Goal: Task Accomplishment & Management: Use online tool/utility

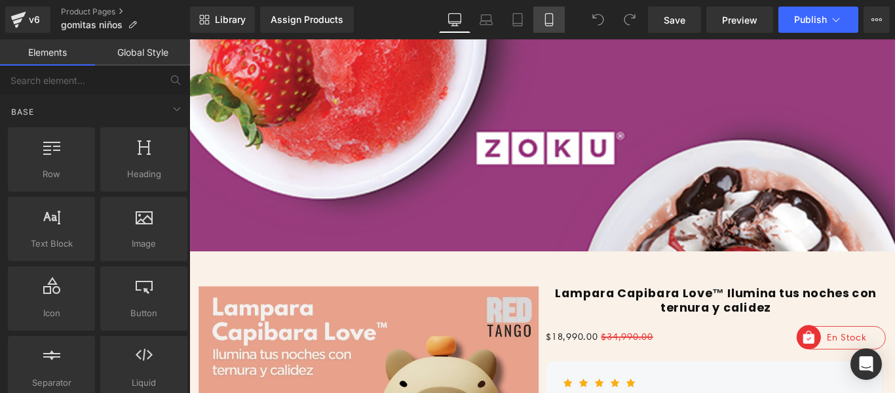
click at [548, 28] on link "Mobile" at bounding box center [548, 20] width 31 height 26
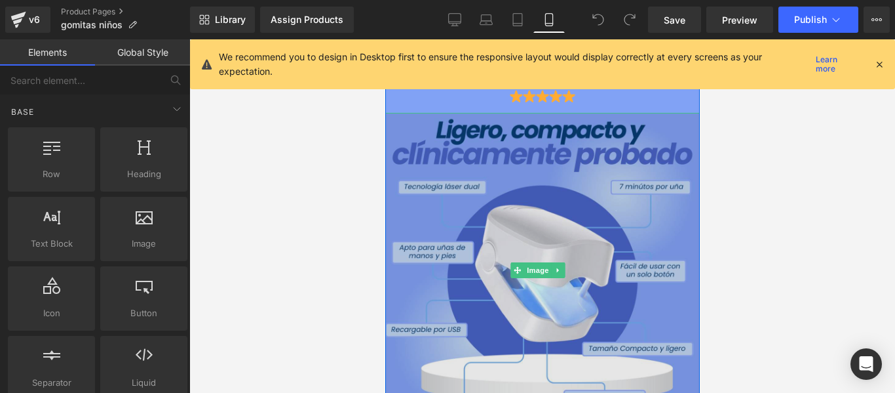
click at [551, 206] on img at bounding box center [542, 270] width 315 height 315
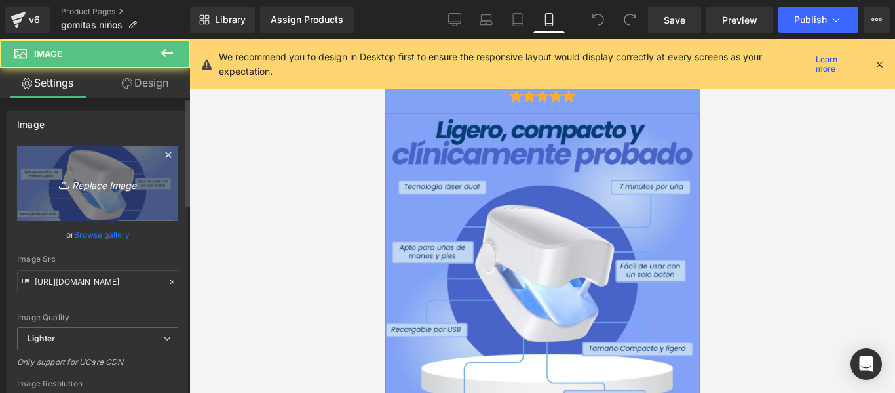
click at [134, 183] on icon "Replace Image" at bounding box center [97, 183] width 105 height 16
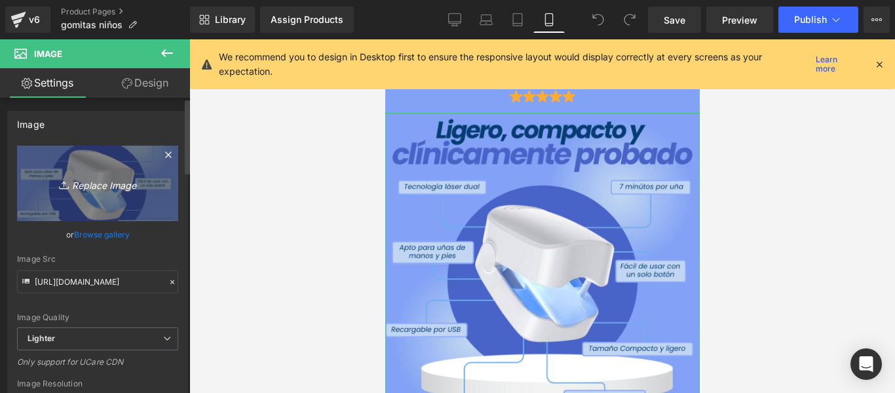
type input "C:\fakepath\Copia de Copia de Copia de Copia de Copia de Copia de Copia de Copi…"
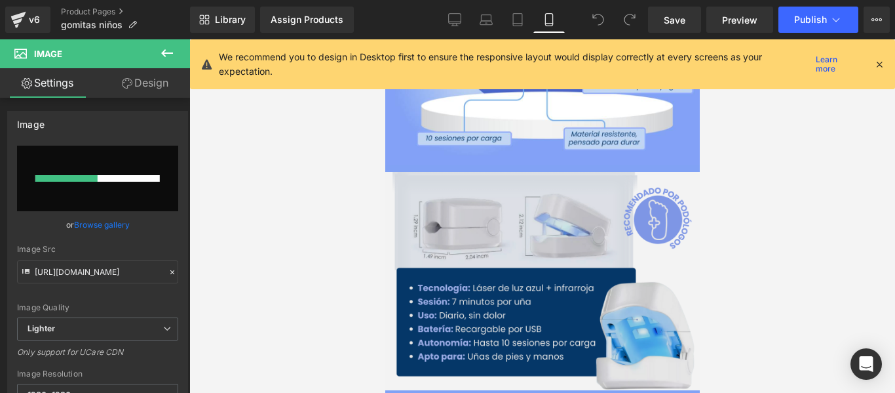
scroll to position [328, 0]
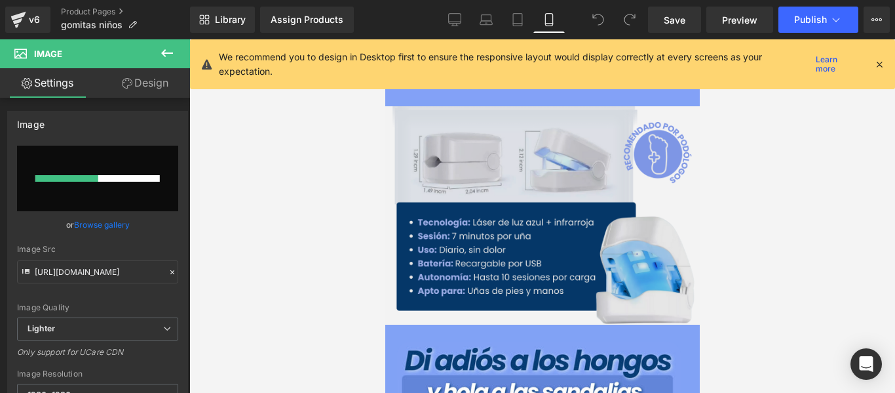
click at [552, 220] on img at bounding box center [542, 215] width 315 height 218
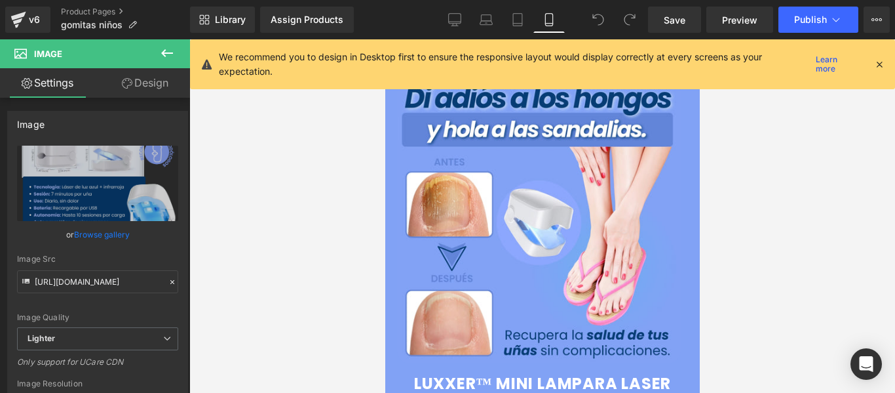
scroll to position [262, 0]
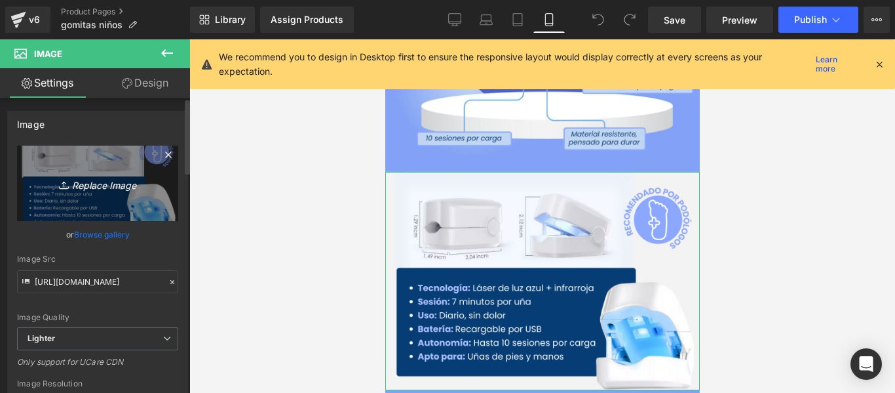
click at [102, 168] on link "Replace Image" at bounding box center [97, 182] width 161 height 75
type input "C:\fakepath\1755126157-gomita (14).webp"
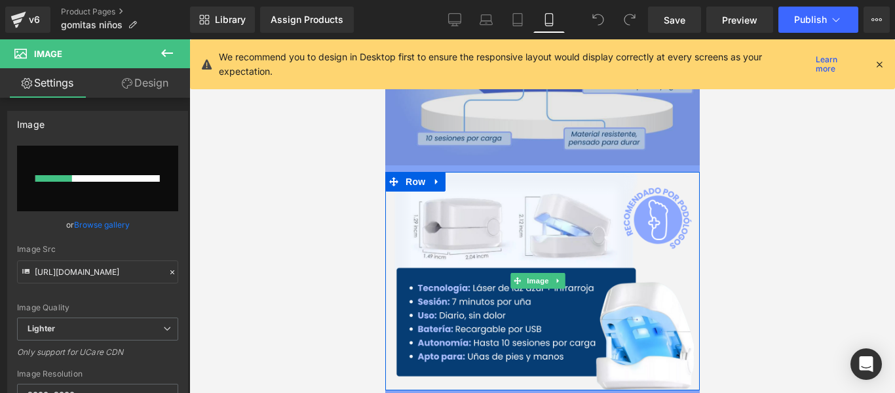
scroll to position [0, 0]
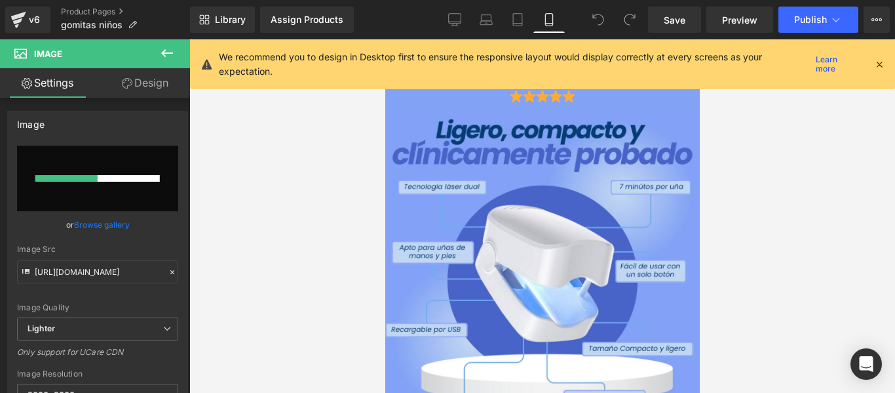
click at [879, 66] on icon at bounding box center [880, 64] width 12 height 12
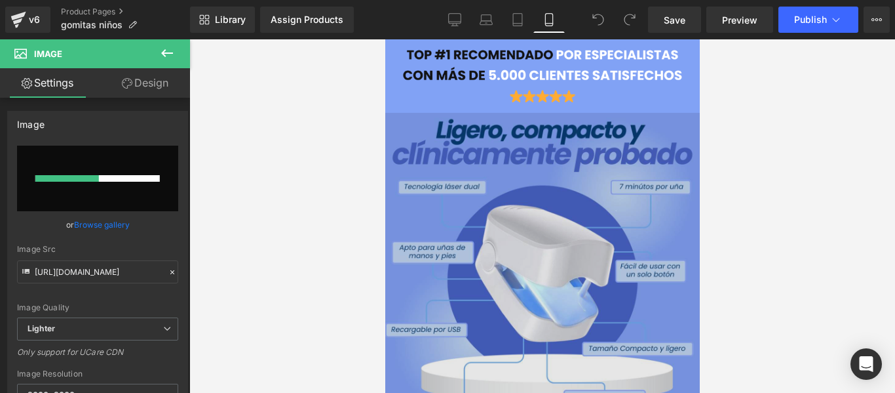
scroll to position [262, 0]
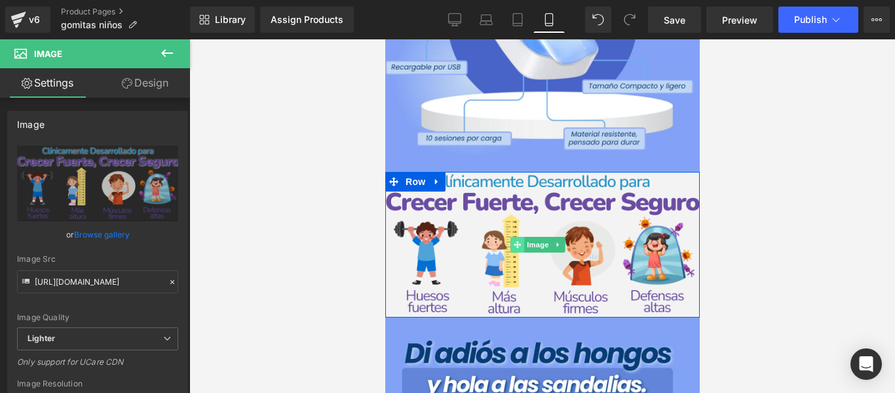
click at [511, 237] on span at bounding box center [517, 245] width 14 height 16
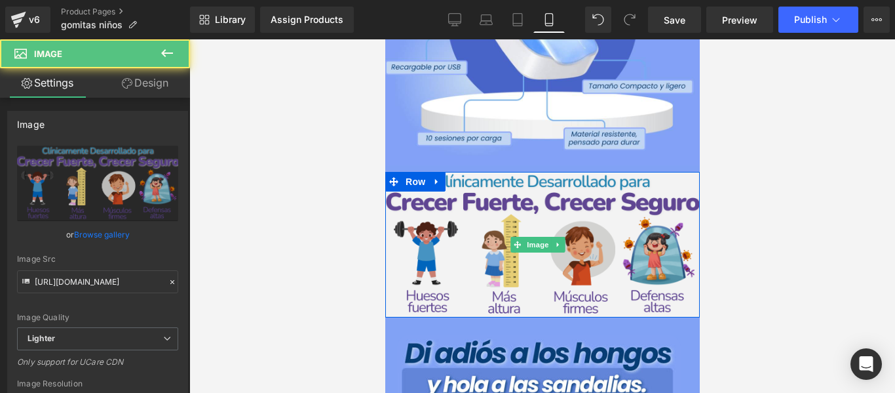
click at [414, 208] on img at bounding box center [542, 244] width 315 height 145
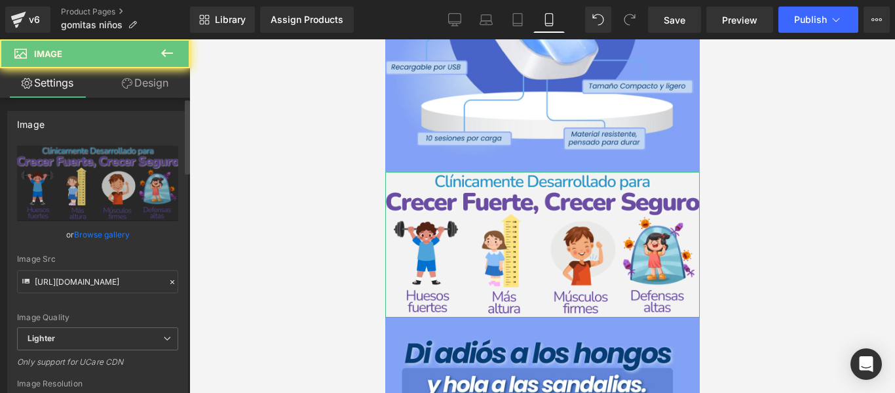
click at [137, 93] on link "Design" at bounding box center [145, 82] width 95 height 29
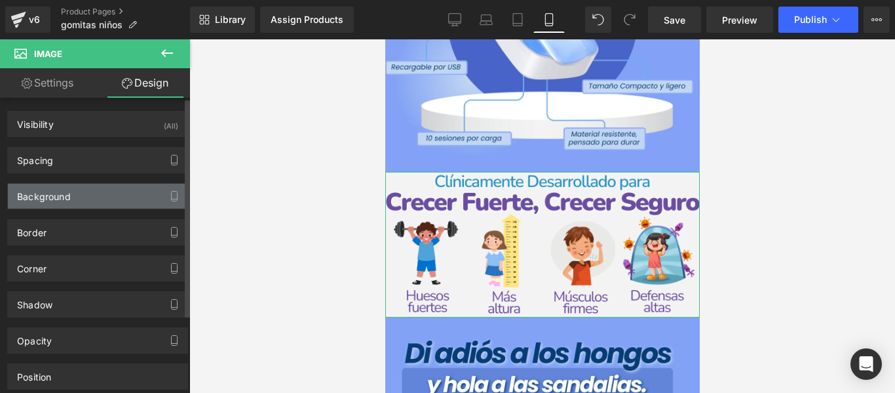
click at [67, 198] on div "Background" at bounding box center [44, 192] width 54 height 18
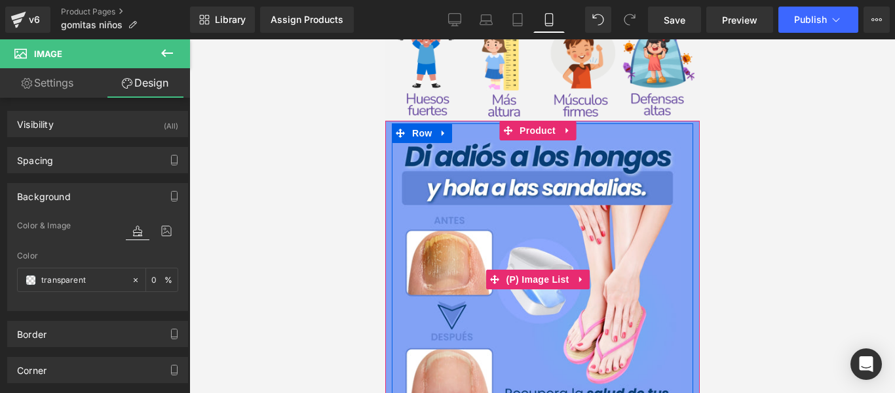
scroll to position [524, 0]
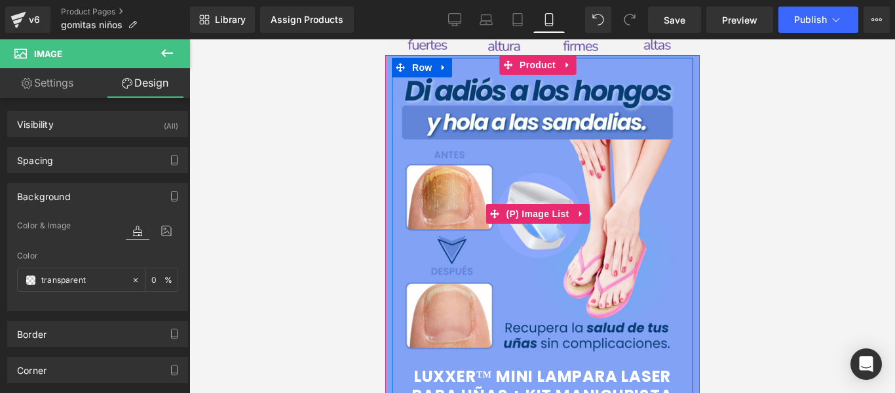
click at [556, 138] on img at bounding box center [538, 214] width 284 height 284
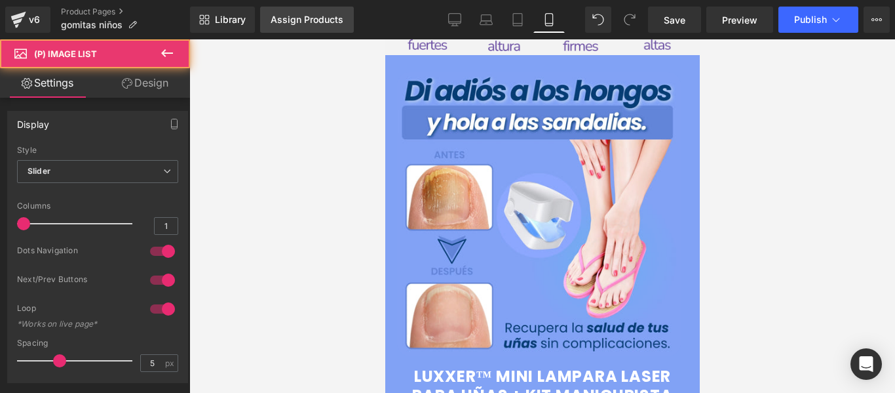
click at [311, 30] on link "Assign Products" at bounding box center [307, 20] width 94 height 26
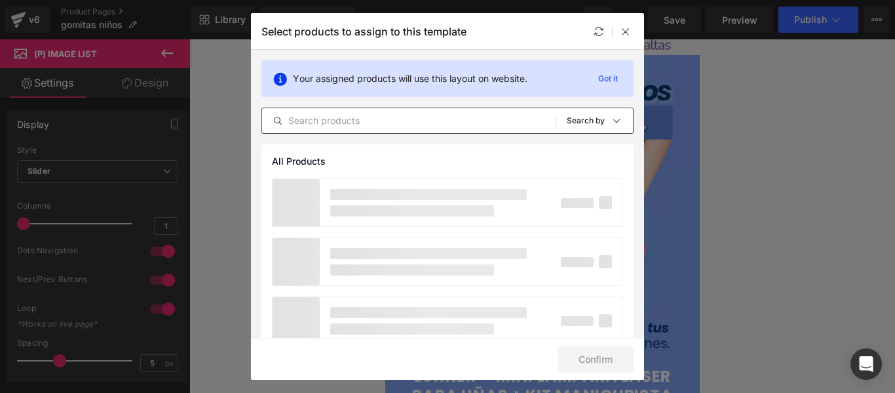
click at [335, 122] on input "text" at bounding box center [409, 121] width 294 height 16
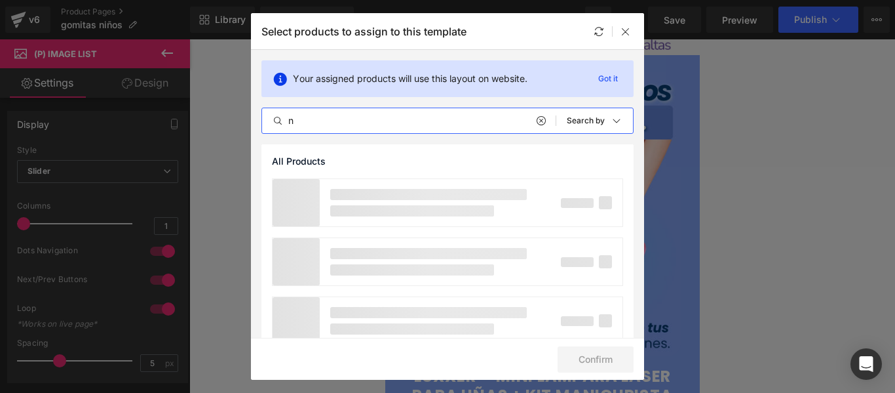
type input "no"
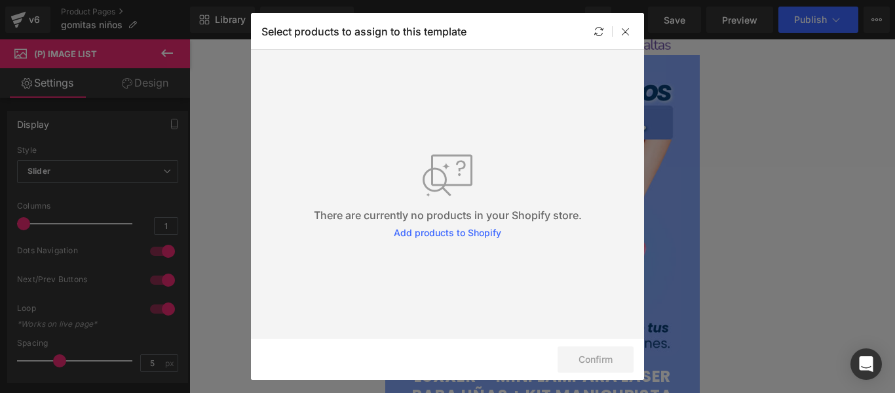
click at [612, 32] on div at bounding box center [612, 31] width 1 height 10
click at [621, 33] on icon at bounding box center [626, 31] width 10 height 10
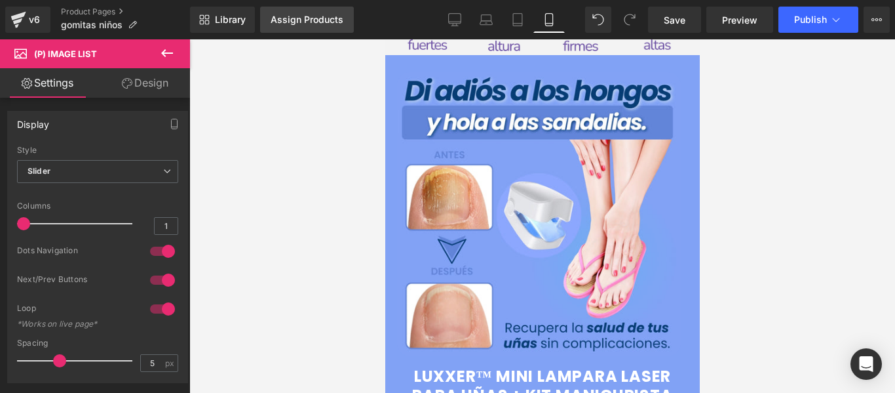
click at [287, 18] on div "Assign Products" at bounding box center [307, 19] width 73 height 10
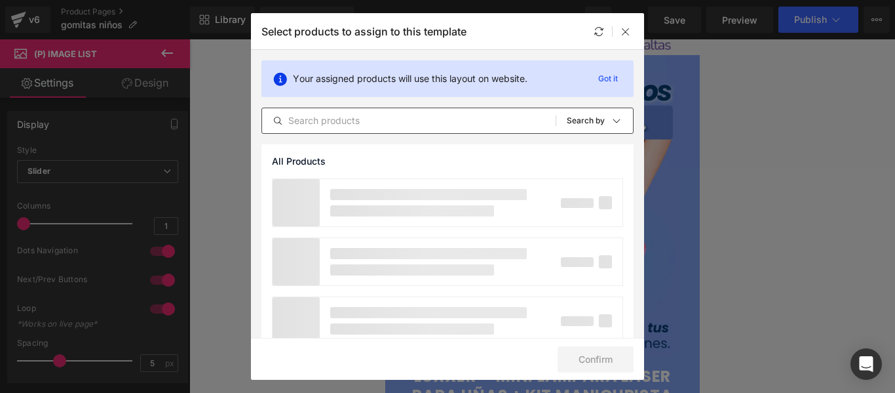
click at [355, 111] on div "All Products Shopify Collections Product Templates Shopify Collections Sort: Se…" at bounding box center [447, 120] width 372 height 26
click at [356, 117] on input "text" at bounding box center [409, 121] width 294 height 16
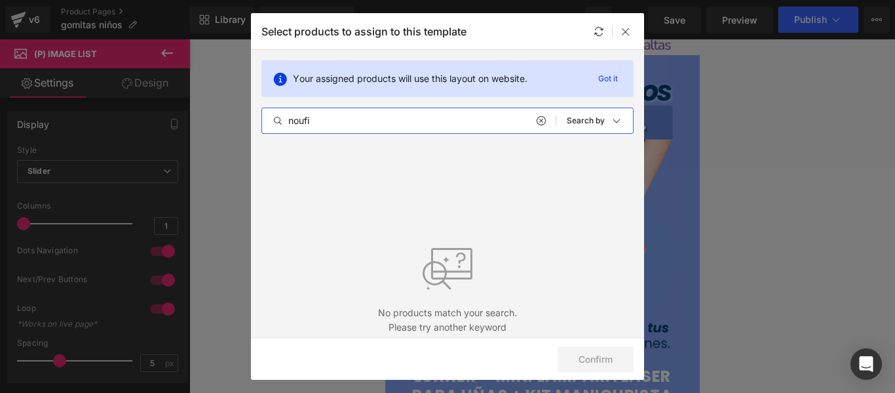
drag, startPoint x: 374, startPoint y: 120, endPoint x: 170, endPoint y: 132, distance: 204.8
click at [174, 132] on div "Select products to assign to this template Your assigned products will use this…" at bounding box center [447, 196] width 895 height 393
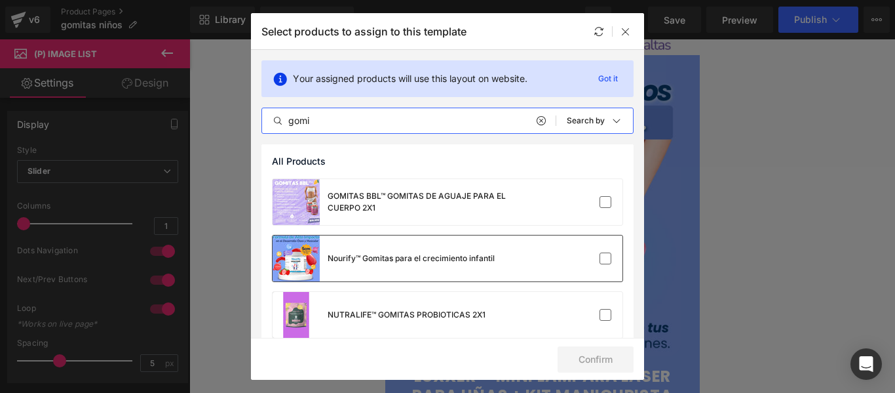
type input "gomi"
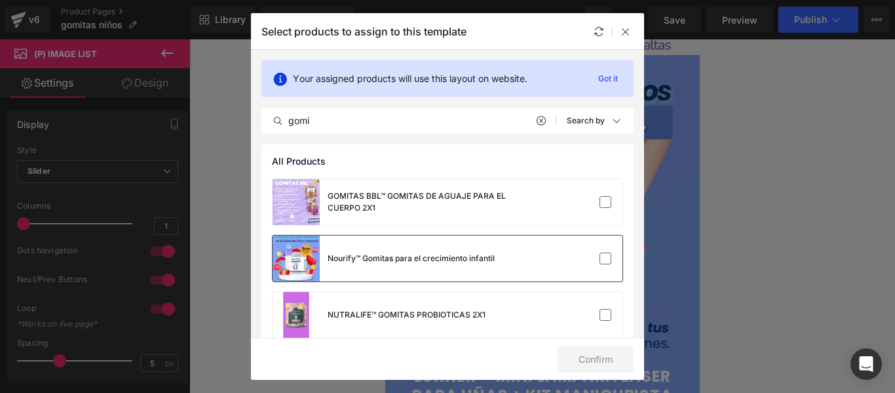
click at [433, 261] on div "Nourify™ Gomitas para el crecimiento infantil" at bounding box center [411, 258] width 167 height 12
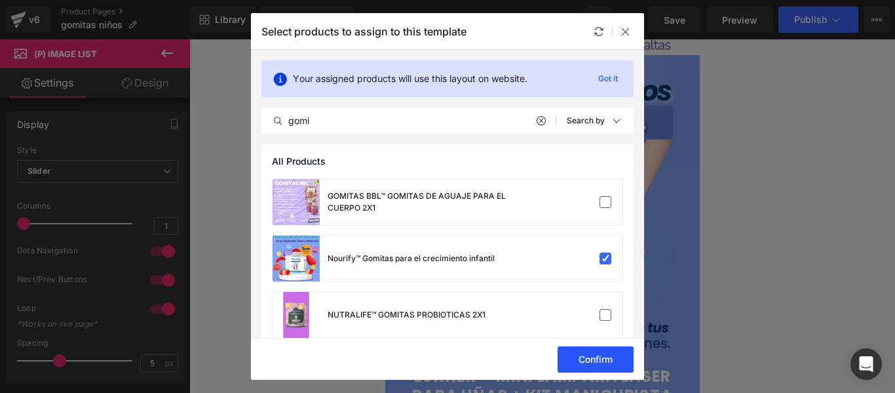
click at [583, 356] on button "Confirm" at bounding box center [596, 359] width 76 height 26
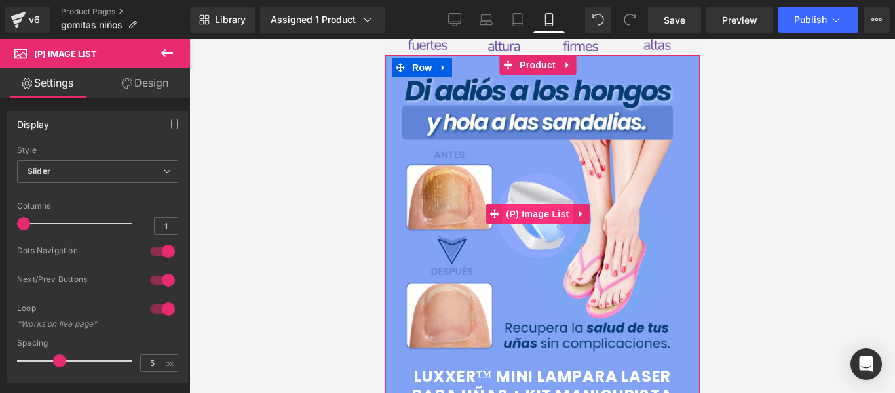
click at [545, 204] on span "(P) Image List" at bounding box center [537, 214] width 69 height 20
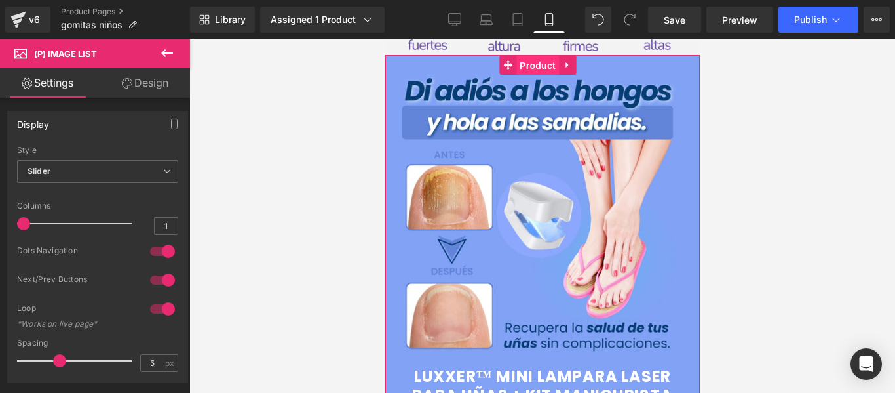
click at [541, 56] on span "Product" at bounding box center [537, 66] width 43 height 20
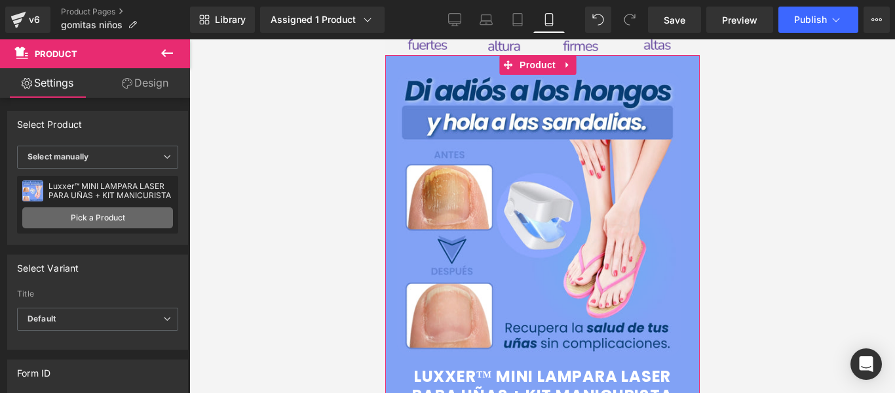
click at [90, 213] on link "Pick a Product" at bounding box center [97, 217] width 151 height 21
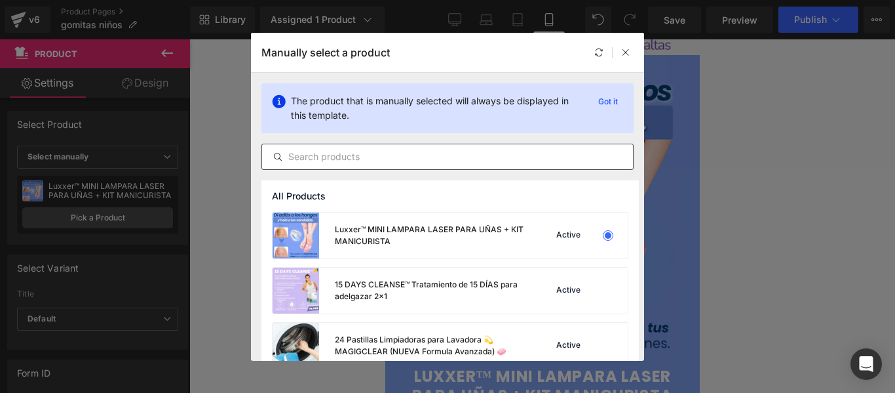
click at [320, 161] on input "text" at bounding box center [447, 157] width 371 height 16
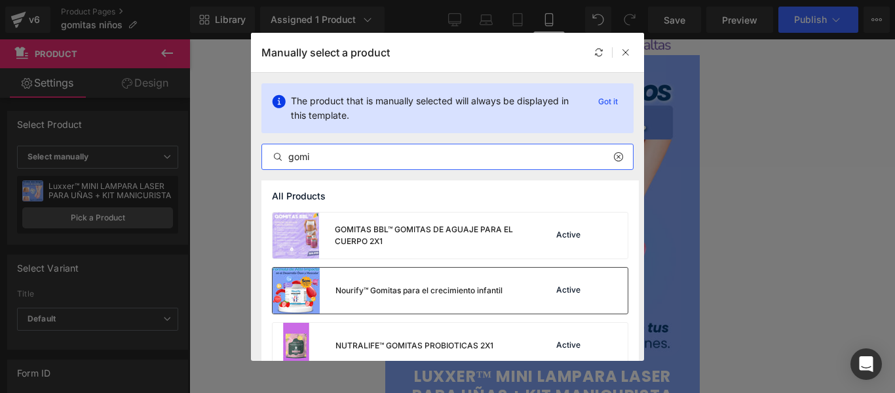
type input "gomi"
click at [409, 286] on div "Nourify™ Gomitas para el crecimiento infantil" at bounding box center [419, 290] width 167 height 12
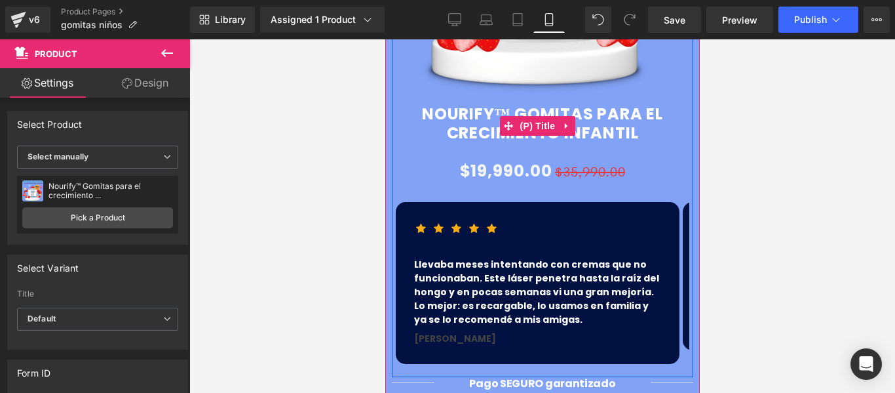
scroll to position [852, 0]
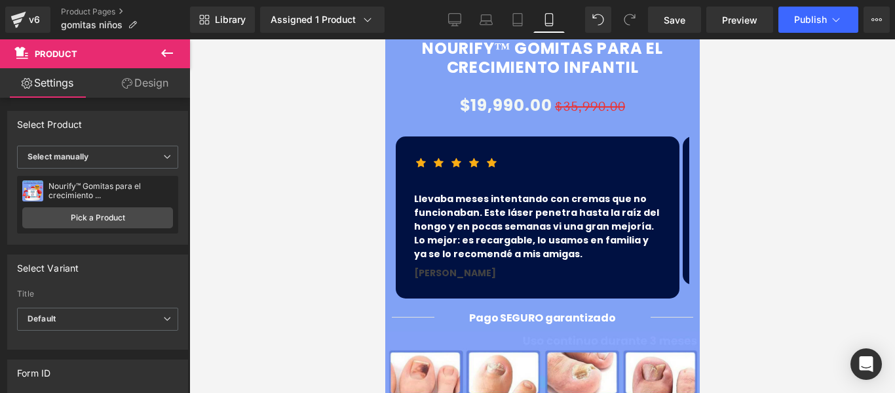
click at [294, 201] on div at bounding box center [542, 215] width 706 height 353
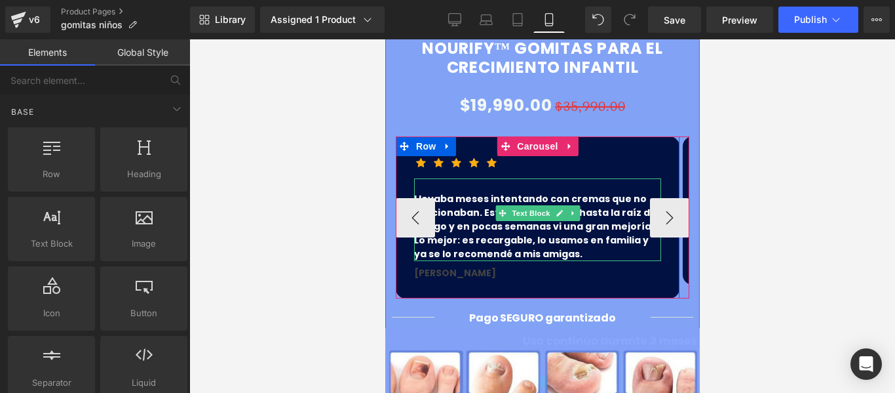
click at [544, 222] on p "Llevaba meses intentando con cremas que no funcionaban. Este láser penetra hast…" at bounding box center [537, 226] width 247 height 69
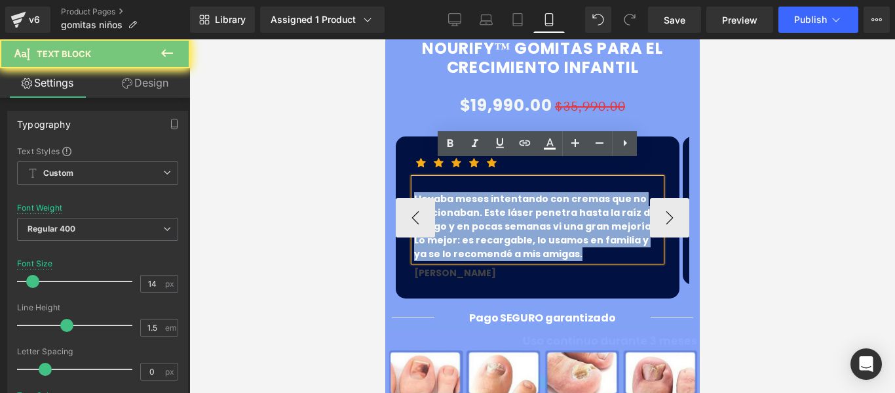
click at [544, 222] on p "Llevaba meses intentando con cremas que no funcionaban. Este láser penetra hast…" at bounding box center [537, 226] width 247 height 69
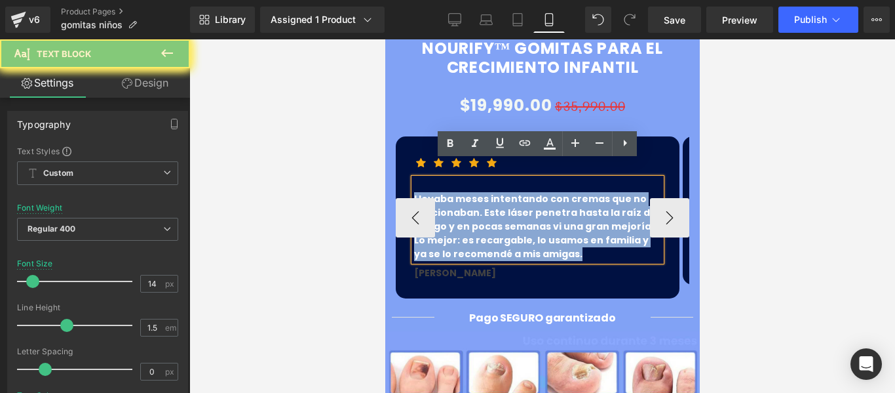
click at [544, 222] on p "Llevaba meses intentando con cremas que no funcionaban. Este láser penetra hast…" at bounding box center [537, 226] width 247 height 69
paste div
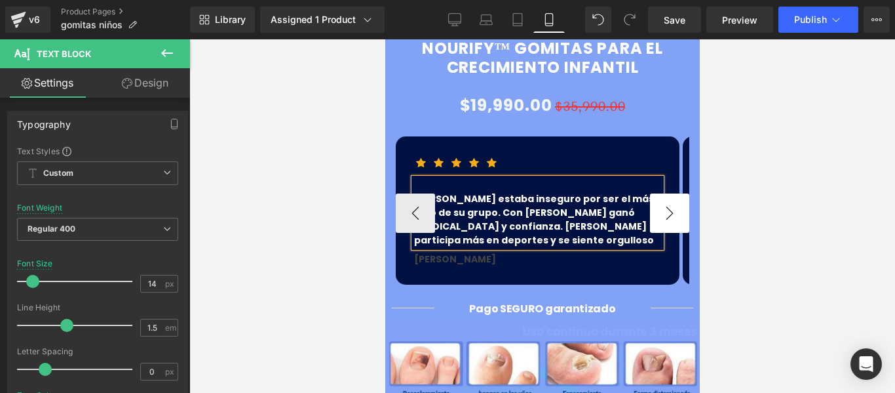
click at [655, 201] on button "›" at bounding box center [668, 212] width 39 height 39
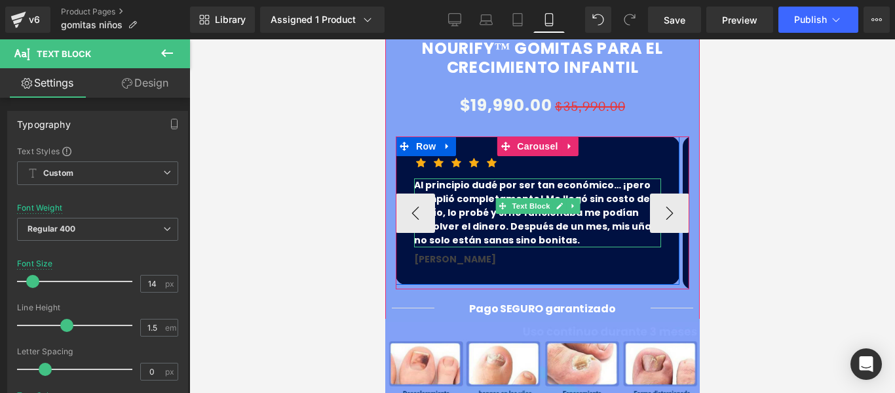
click at [584, 201] on p "Al principio dudé por ser tan económico… ¡pero cumplió completamente! Me llegó …" at bounding box center [537, 212] width 247 height 69
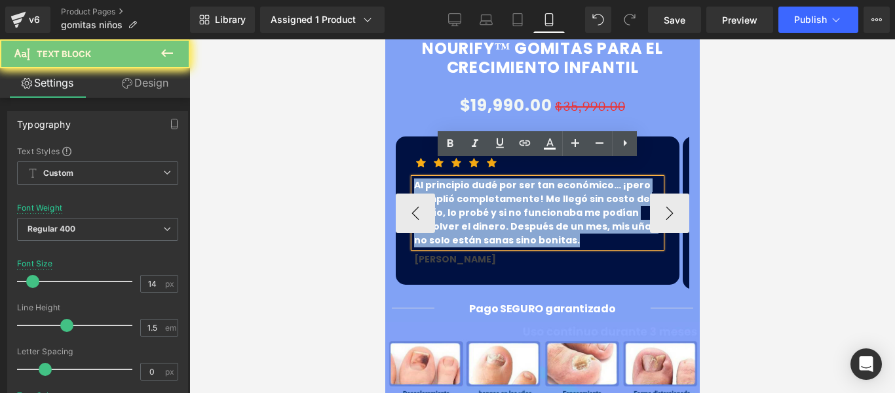
click at [584, 201] on p "Al principio dudé por ser tan económico… ¡pero cumplió completamente! Me llegó …" at bounding box center [537, 212] width 247 height 69
paste div
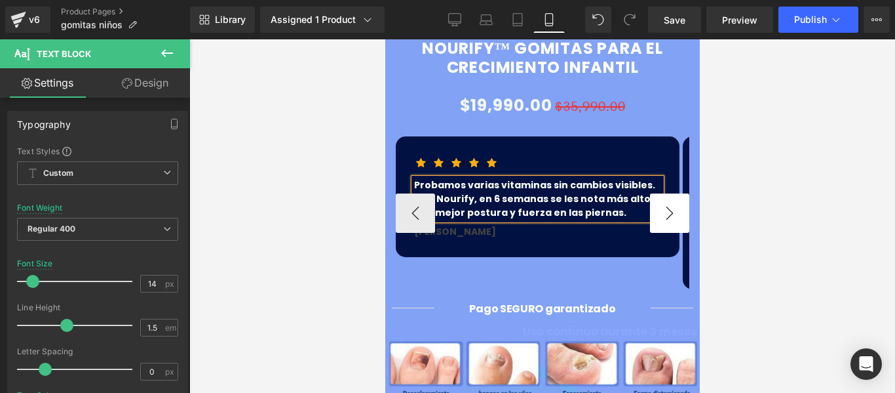
click at [668, 193] on button "›" at bounding box center [668, 212] width 39 height 39
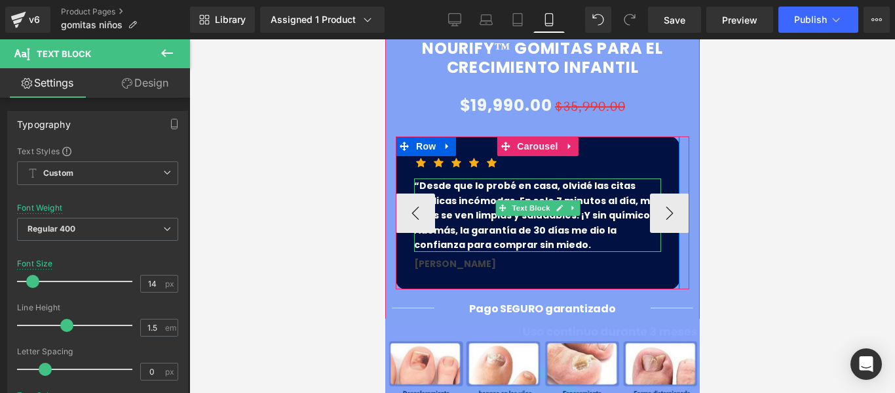
click at [579, 211] on p "“Desde que lo probé en casa, olvidé las citas médicas incómodas. En solo 7 minu…" at bounding box center [537, 214] width 247 height 73
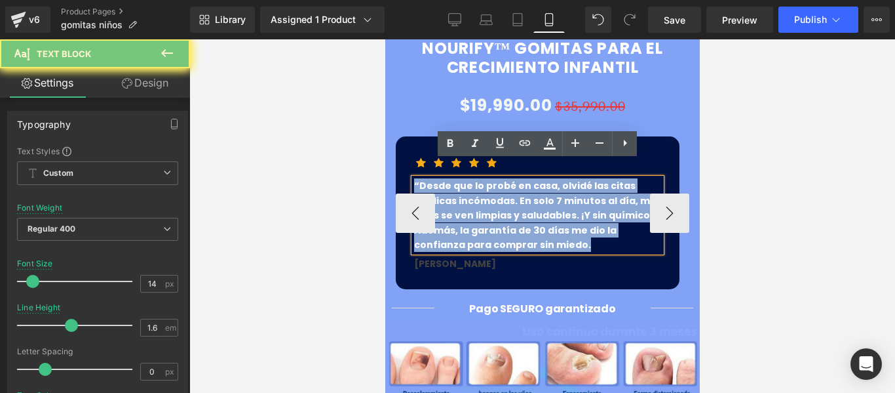
click at [579, 211] on p "“Desde que lo probé en casa, olvidé las citas médicas incómodas. En solo 7 minu…" at bounding box center [537, 214] width 247 height 73
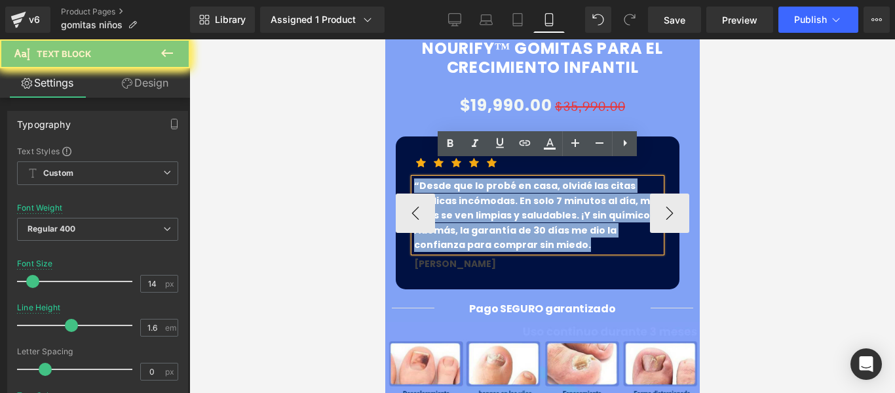
paste div
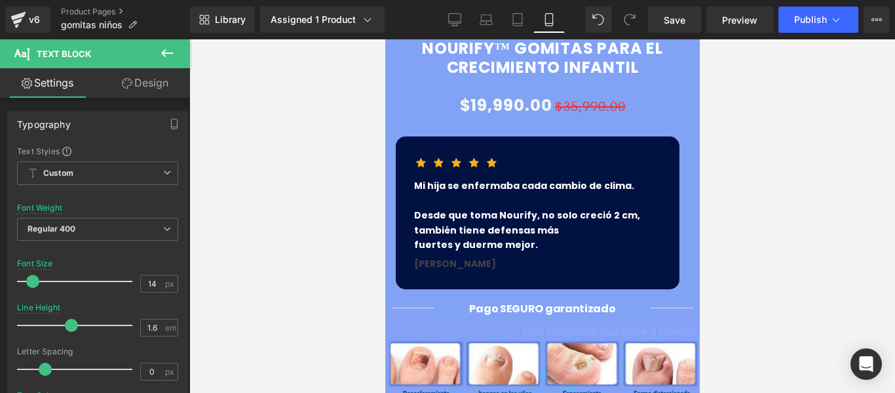
click at [737, 231] on div at bounding box center [542, 215] width 706 height 353
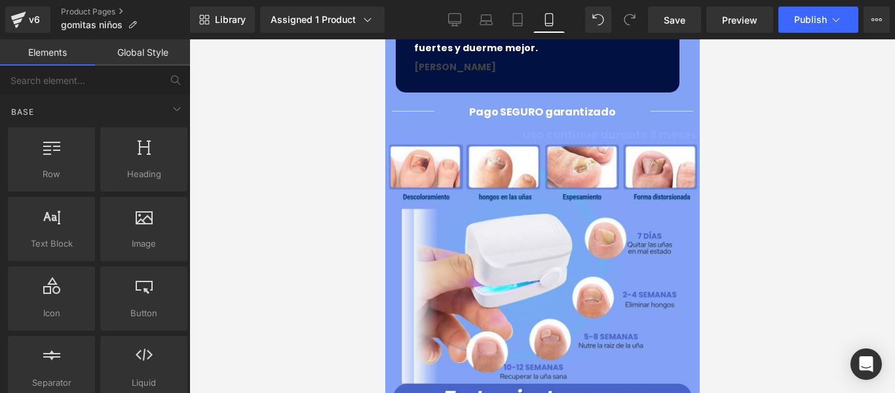
scroll to position [1114, 0]
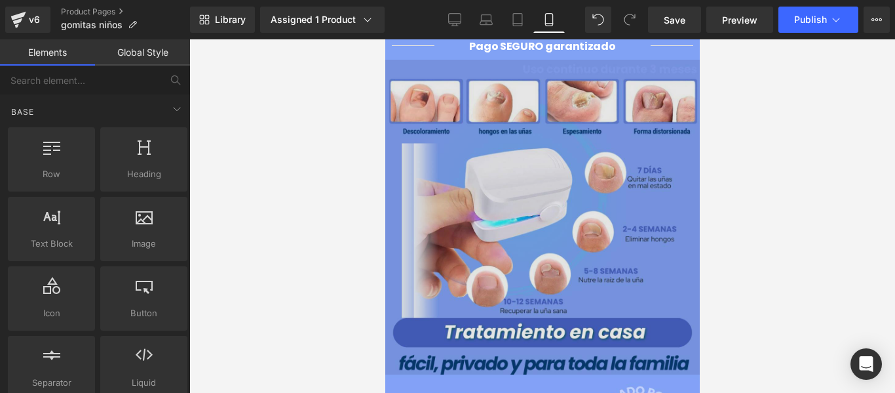
click at [537, 176] on div "Image" at bounding box center [542, 217] width 315 height 315
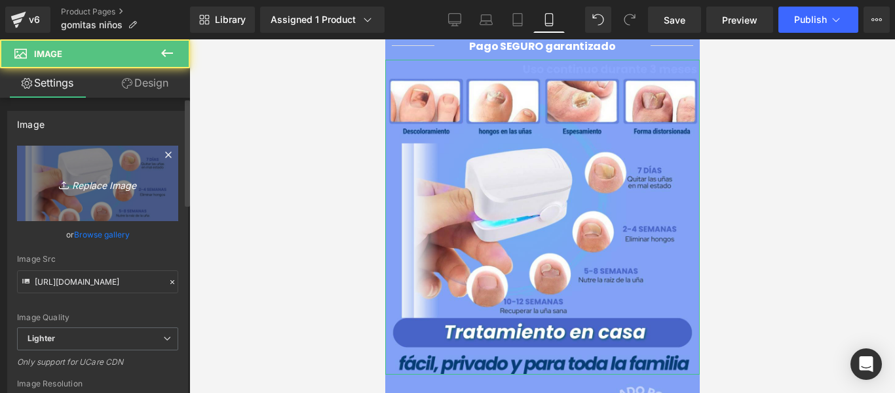
click at [125, 183] on icon "Replace Image" at bounding box center [97, 183] width 105 height 16
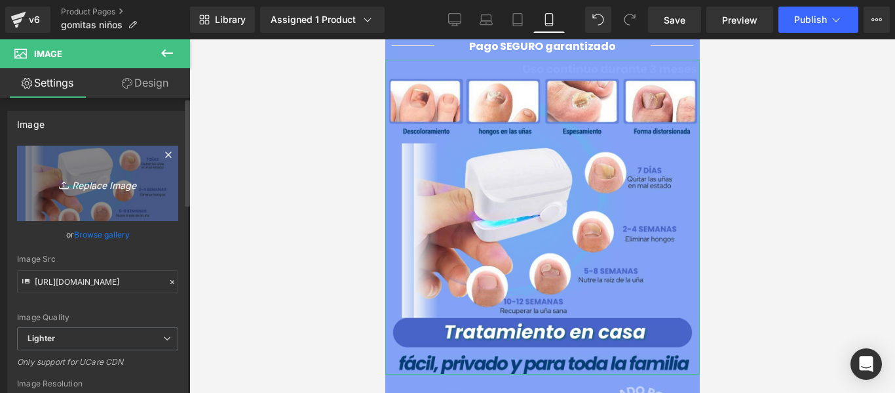
type input "C:\fakepath\Copia de Copia de Copia de Copia de Copia de Copia de Copia de Copi…"
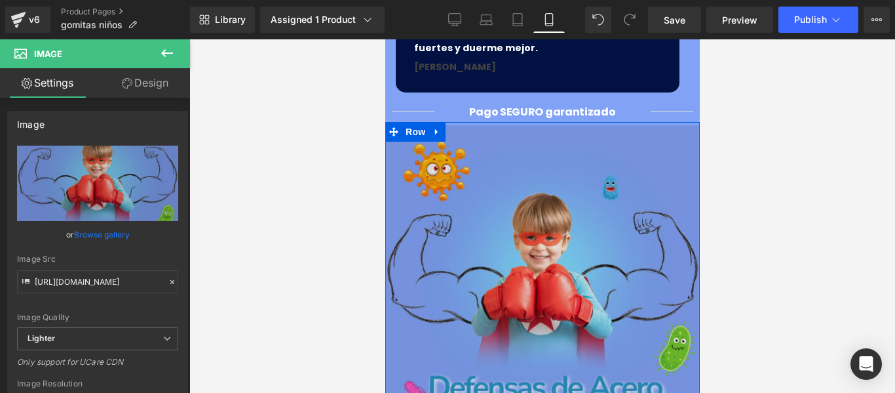
scroll to position [1245, 0]
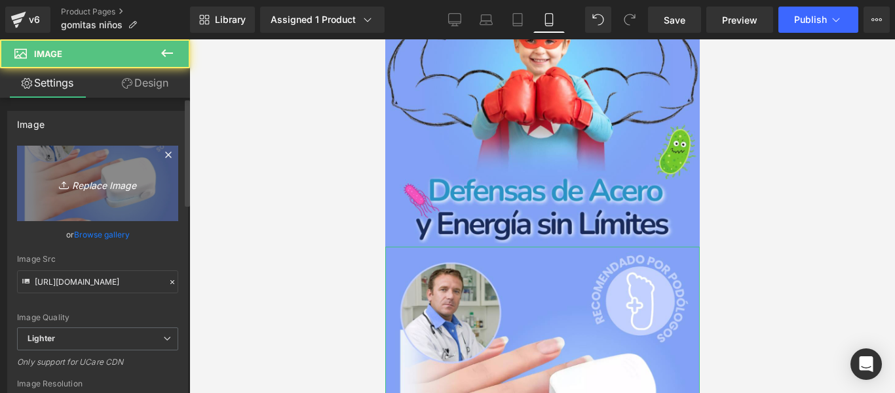
click at [98, 173] on link "Replace Image" at bounding box center [97, 182] width 161 height 75
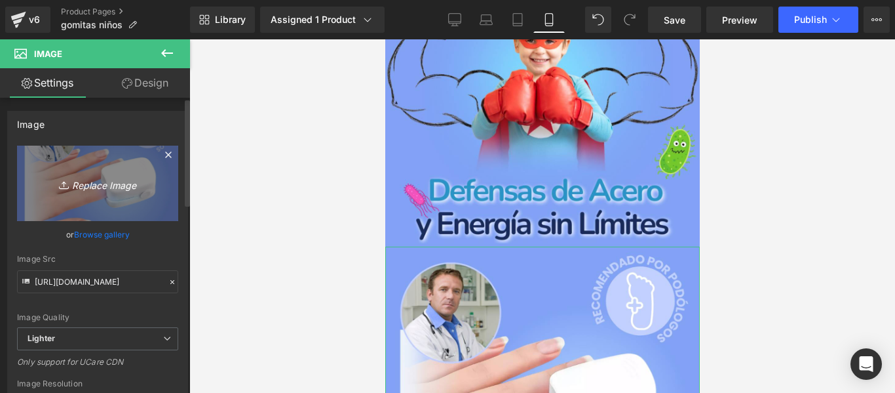
type input "C:\fakepath\1755126166-gomita (16).webp"
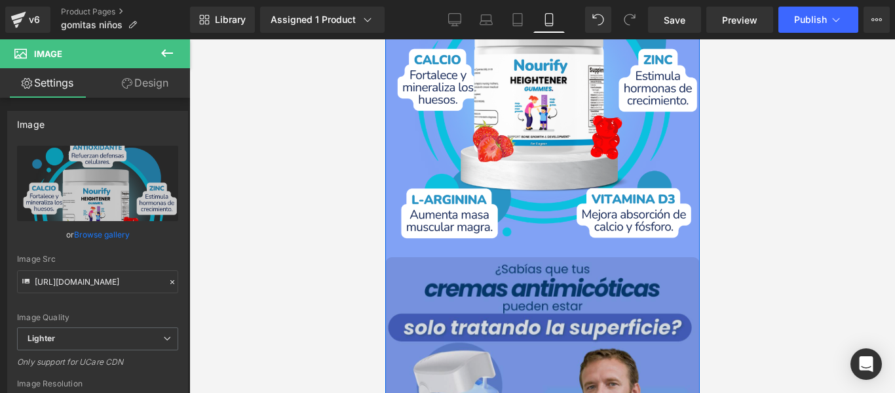
scroll to position [1704, 0]
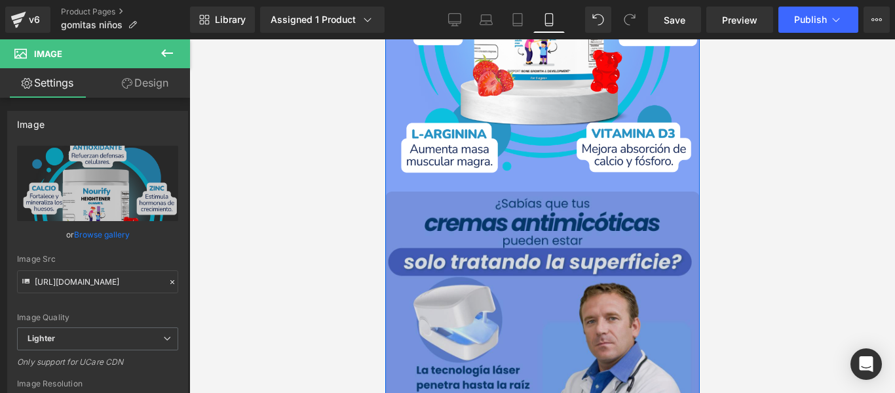
click at [517, 271] on img at bounding box center [542, 348] width 315 height 315
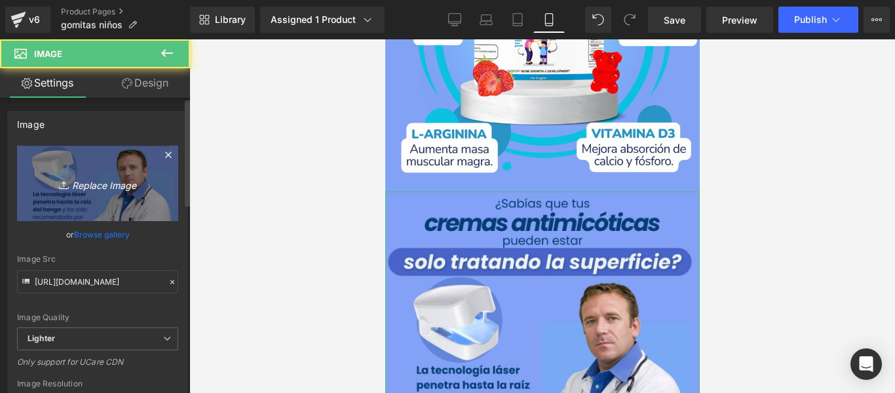
click at [129, 180] on icon "Replace Image" at bounding box center [97, 183] width 105 height 16
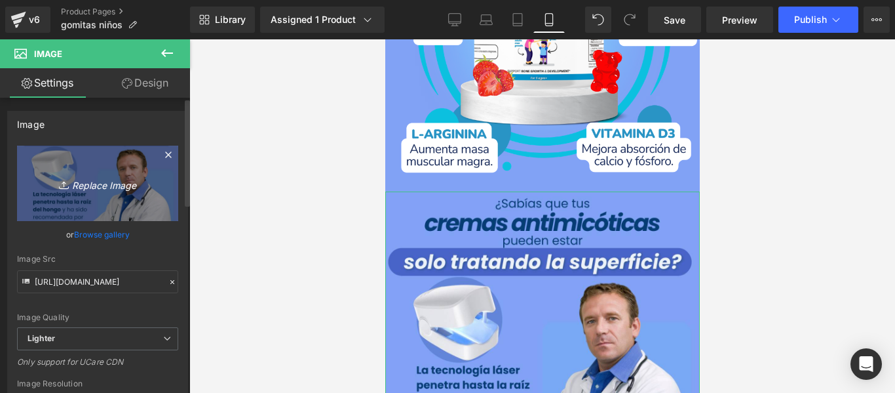
type input "C:\fakepath\giphy (6).gif"
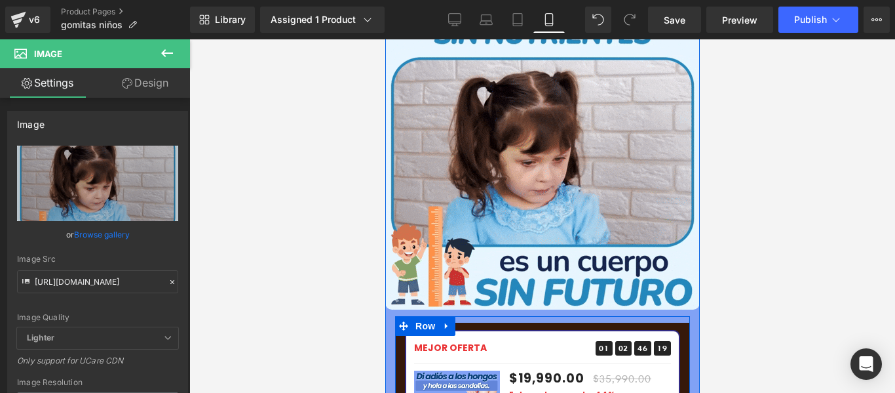
scroll to position [2031, 0]
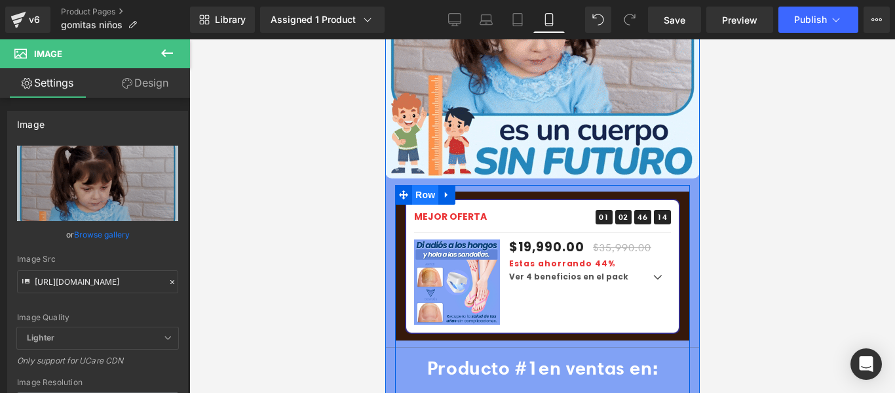
click at [435, 185] on span "Row" at bounding box center [425, 195] width 26 height 20
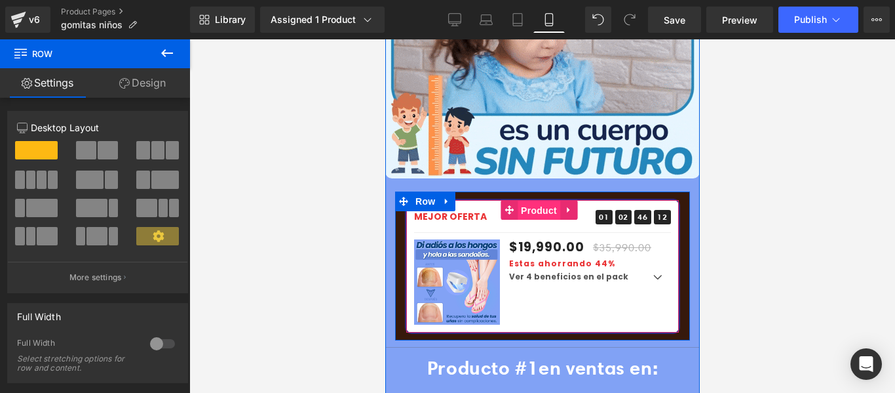
click at [524, 201] on span "Product" at bounding box center [538, 211] width 43 height 20
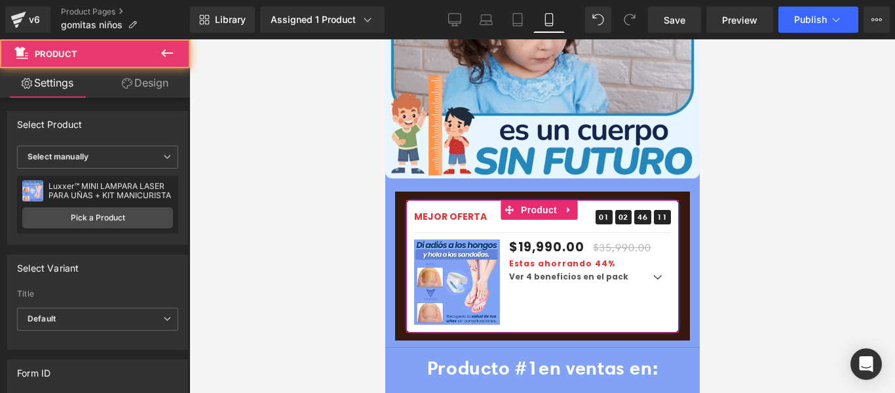
click at [155, 85] on link "Design" at bounding box center [145, 82] width 95 height 29
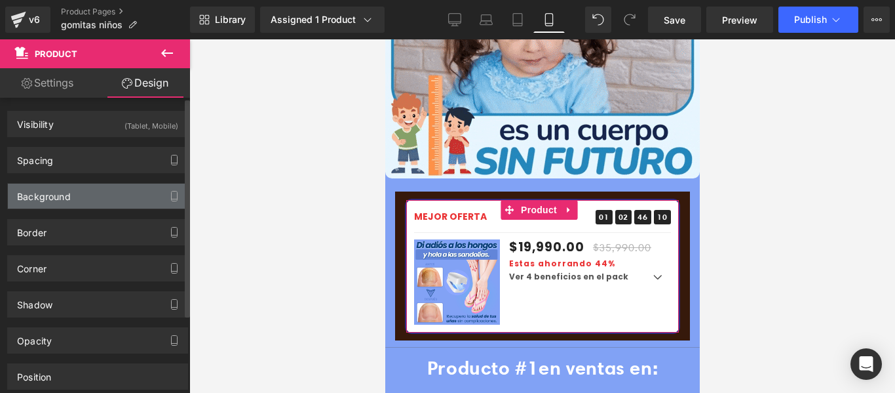
click at [88, 193] on div "Background" at bounding box center [98, 195] width 180 height 25
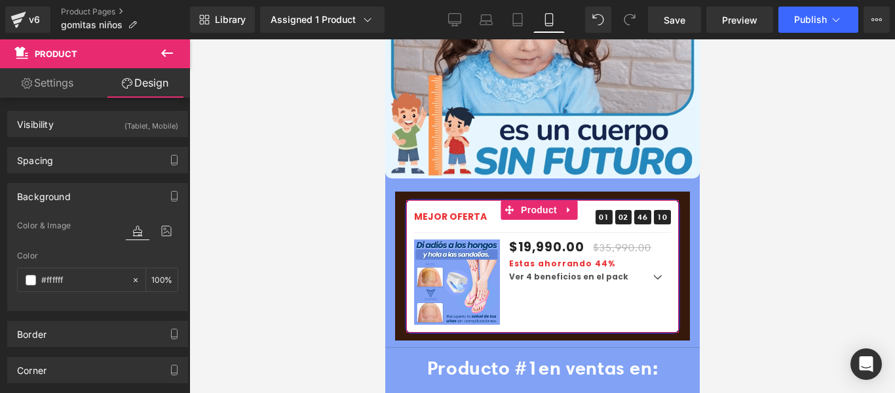
click at [55, 86] on link "Settings" at bounding box center [47, 82] width 95 height 29
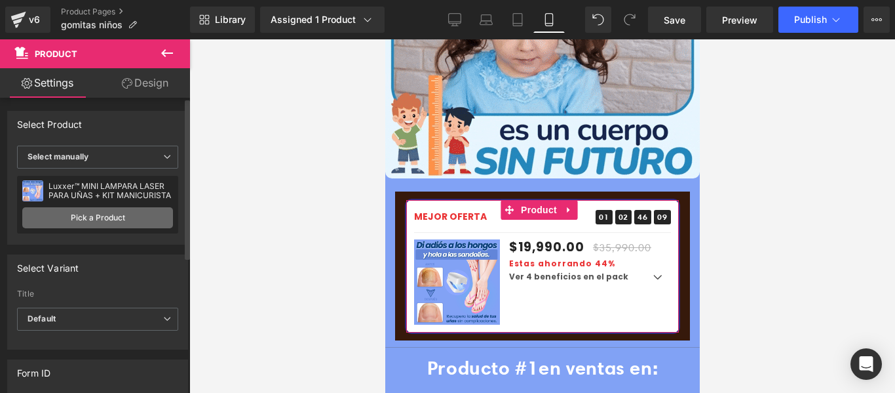
click at [113, 225] on link "Pick a Product" at bounding box center [97, 217] width 151 height 21
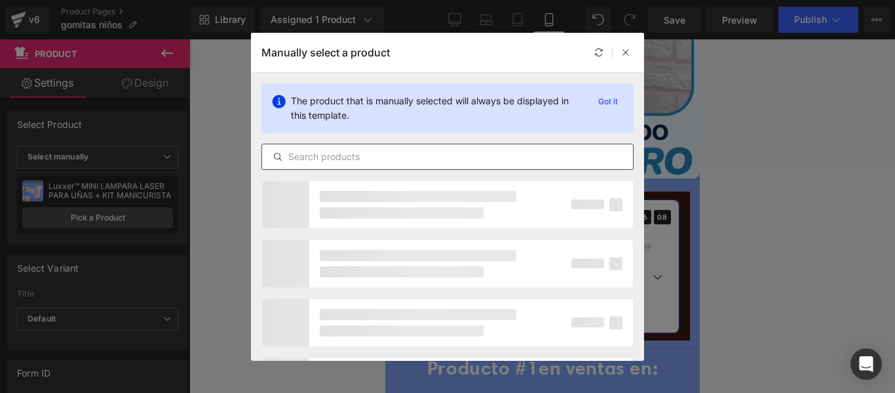
click at [410, 154] on input "text" at bounding box center [447, 157] width 371 height 16
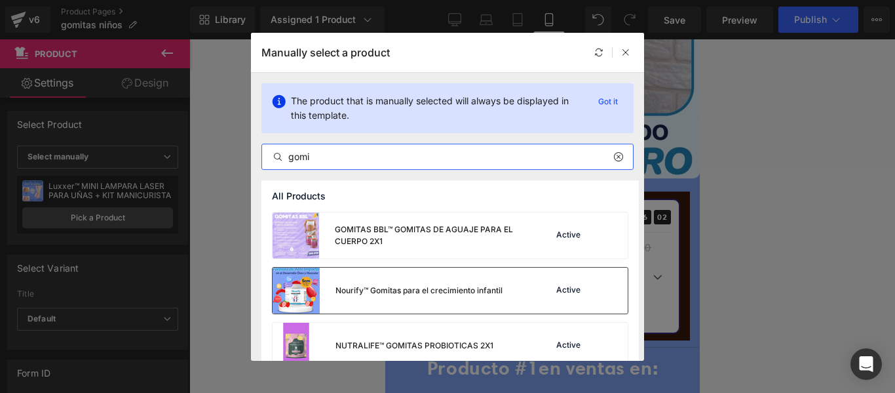
type input "gomi"
click at [377, 297] on div "Nourify™ Gomitas para el crecimiento infantil" at bounding box center [388, 290] width 230 height 46
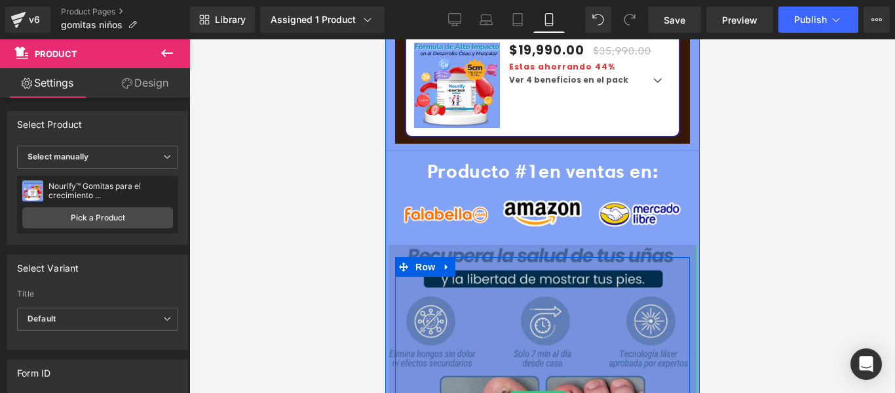
scroll to position [2294, 0]
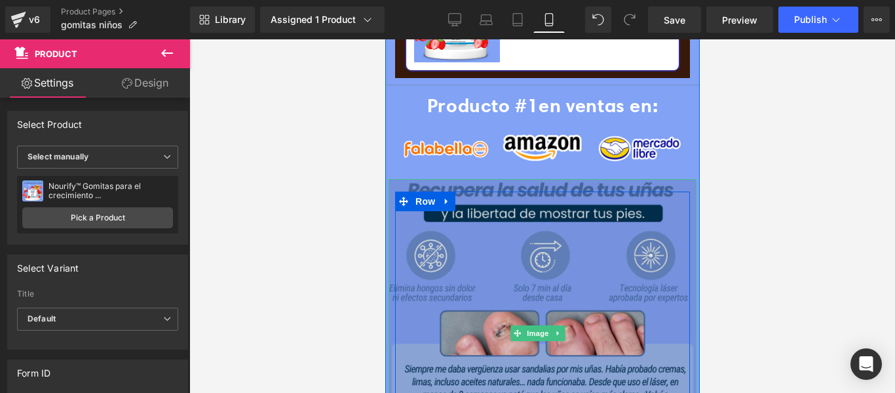
click at [510, 211] on img at bounding box center [542, 333] width 308 height 308
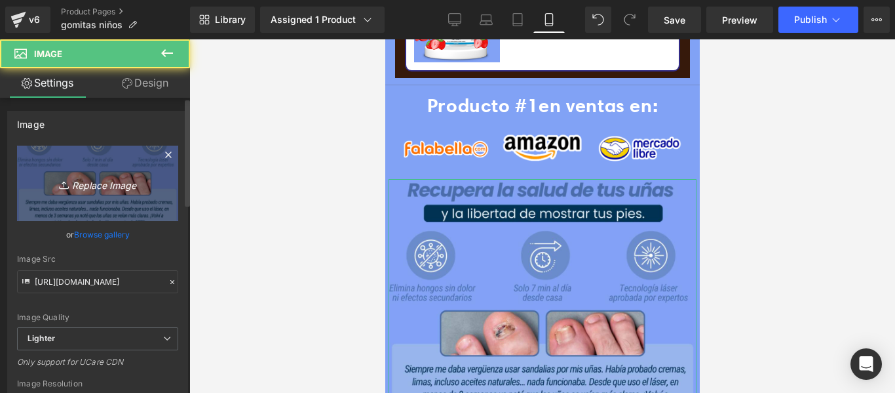
click at [117, 195] on link "Replace Image" at bounding box center [97, 182] width 161 height 75
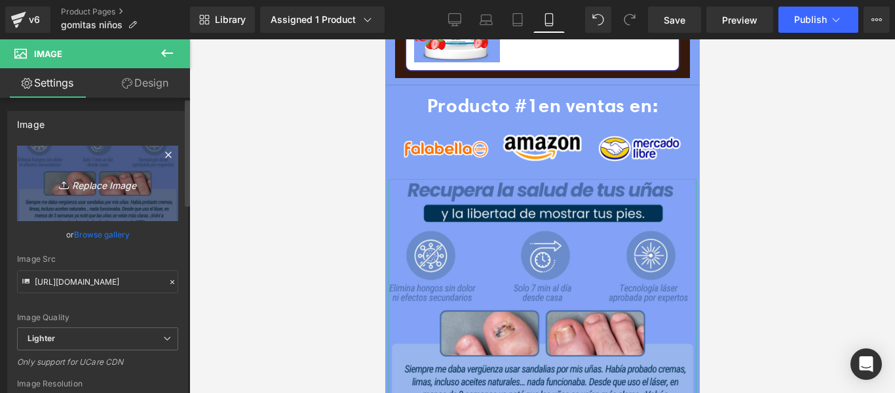
type input "C:\fakepath\1755126161-gomita (15).webp"
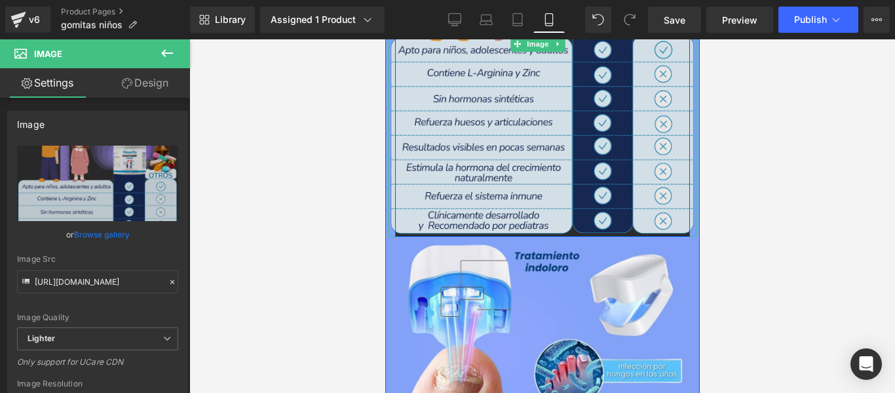
scroll to position [2687, 0]
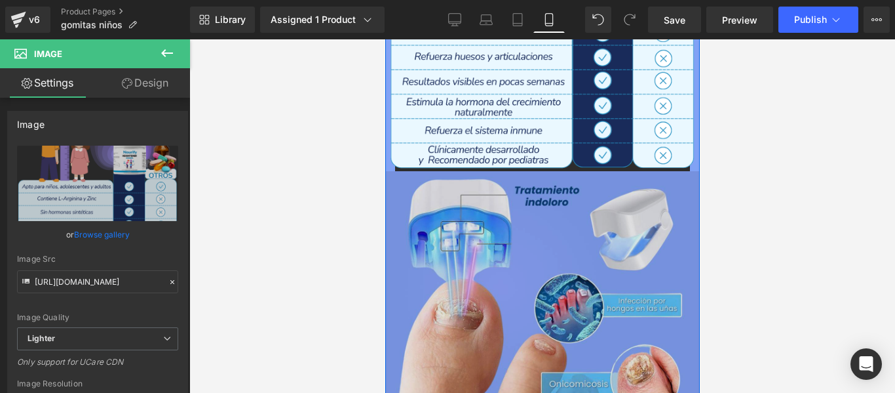
click at [503, 217] on img at bounding box center [542, 328] width 315 height 315
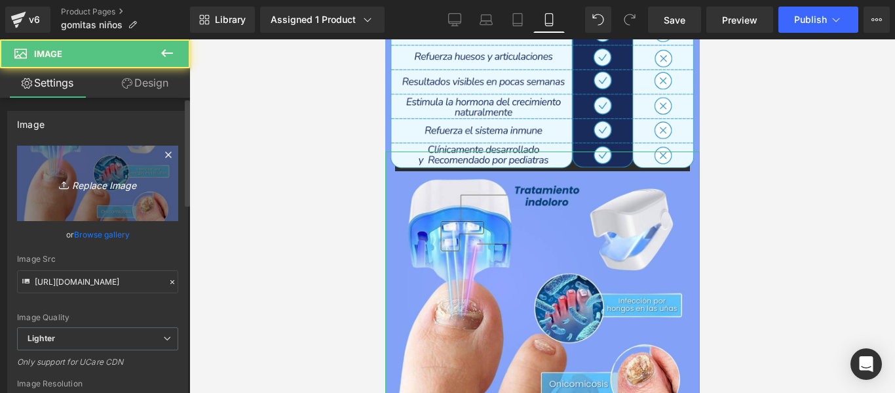
click at [128, 184] on icon "Replace Image" at bounding box center [97, 183] width 105 height 16
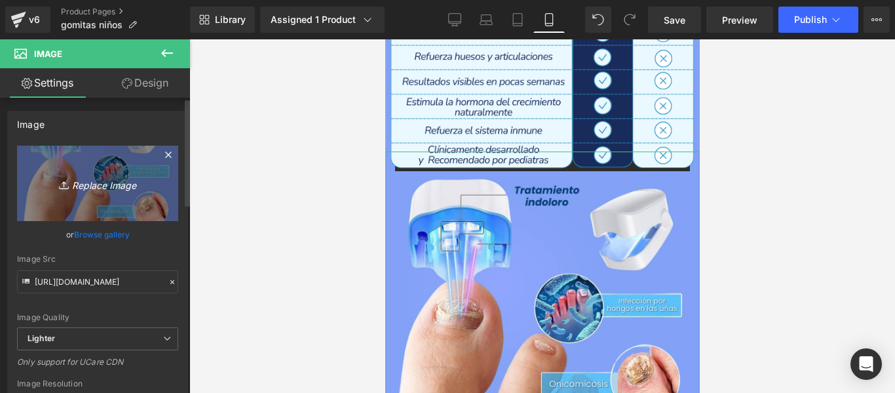
type input "C:\fakepath\1755126161-gomita (15).webp"
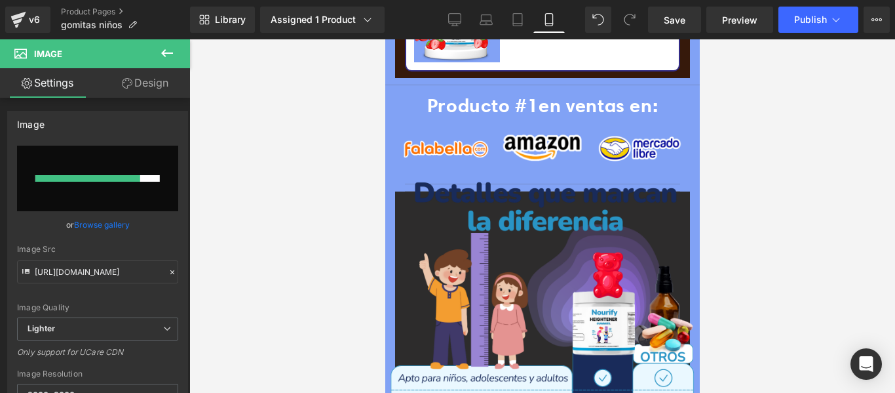
scroll to position [2621, 0]
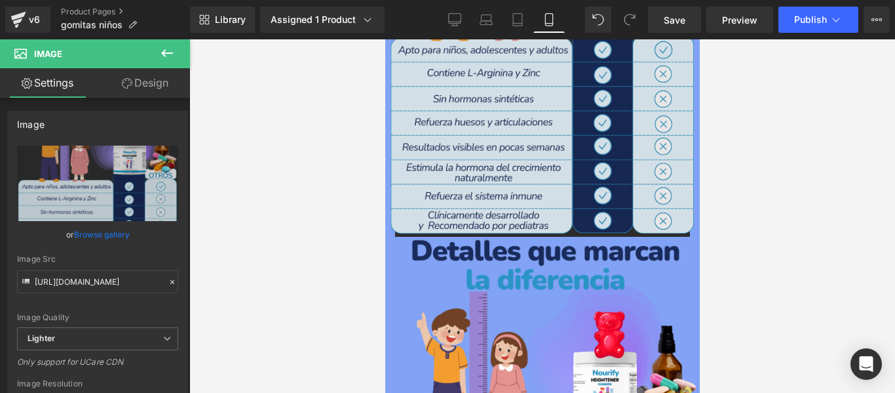
click at [539, 85] on img at bounding box center [542, 43] width 308 height 385
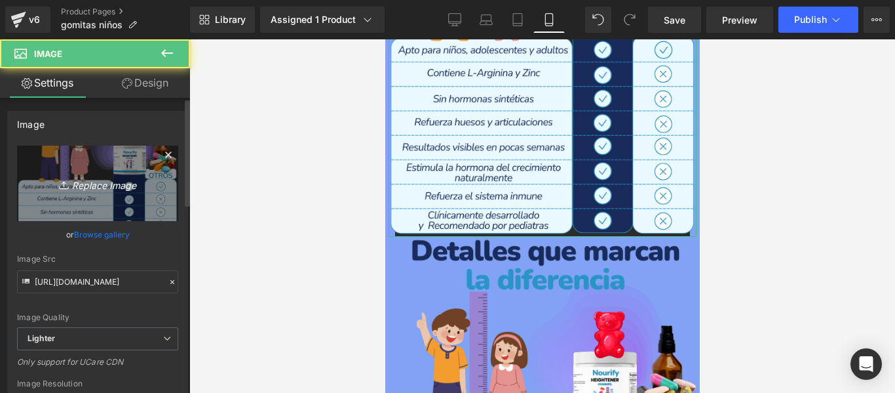
click at [125, 180] on icon "Replace Image" at bounding box center [97, 183] width 105 height 16
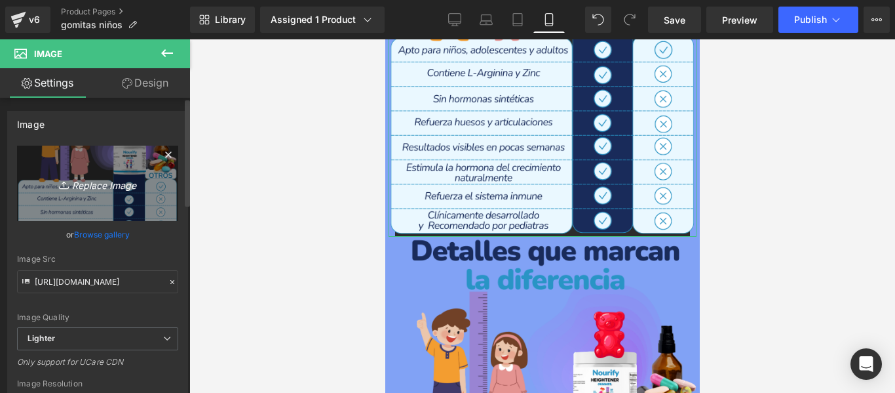
type input "C:\fakepath\giphy (7).gif"
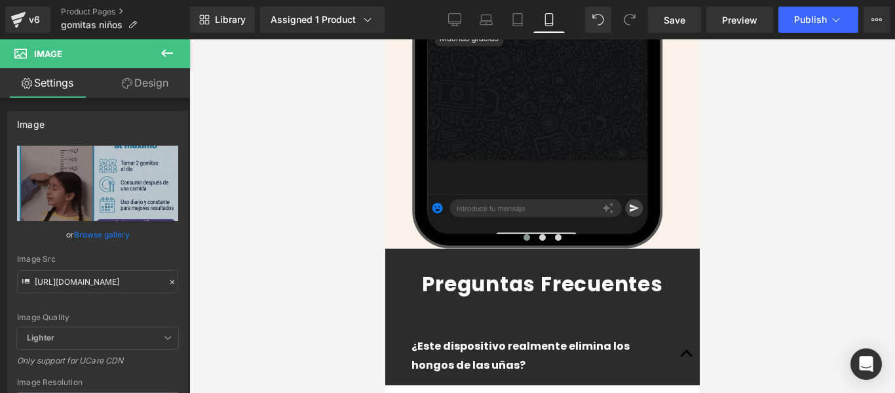
scroll to position [3473, 0]
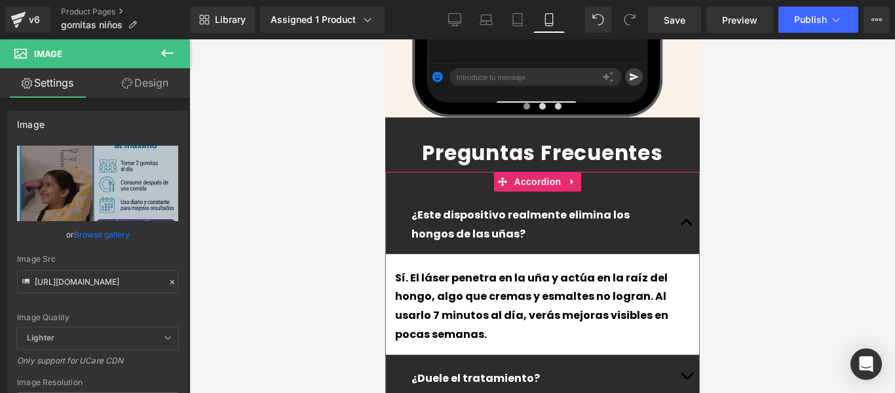
click at [456, 206] on p "¿Este dispositivo realmente elimina los hongos de las uñas?" at bounding box center [542, 225] width 262 height 38
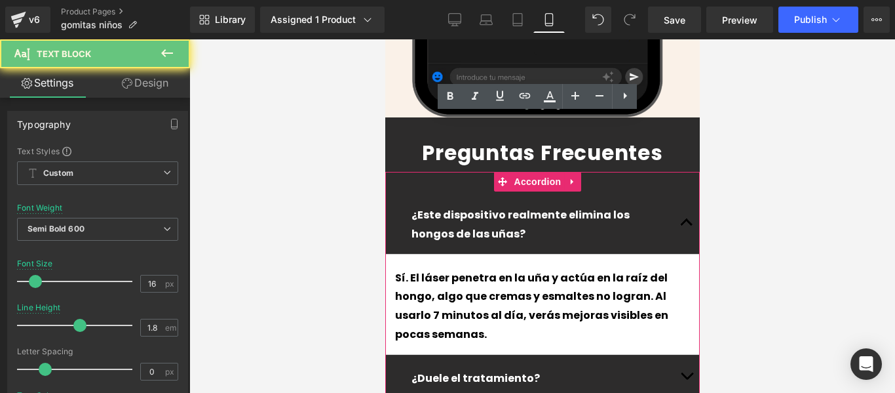
click at [456, 206] on p "¿Este dispositivo realmente elimina los hongos de las uñas?" at bounding box center [542, 225] width 262 height 38
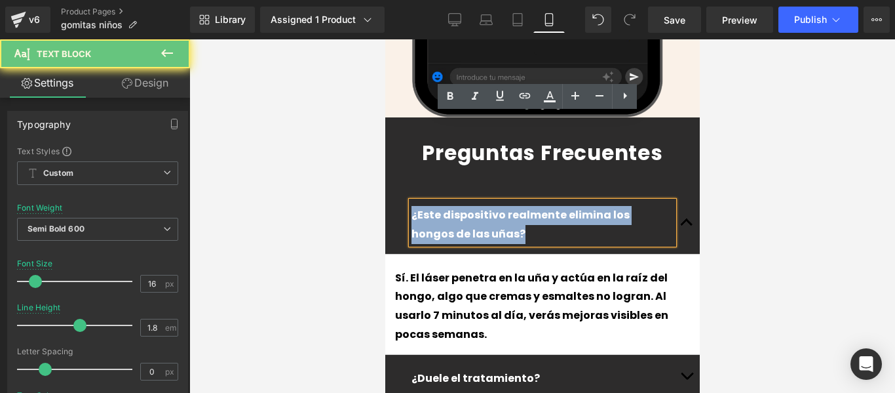
click at [456, 206] on p "¿Este dispositivo realmente elimina los hongos de las uñas?" at bounding box center [542, 225] width 262 height 38
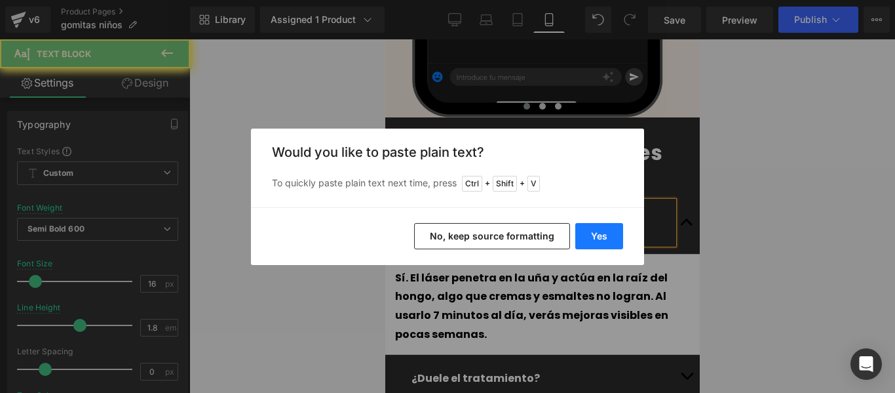
click at [598, 231] on button "Yes" at bounding box center [599, 236] width 48 height 26
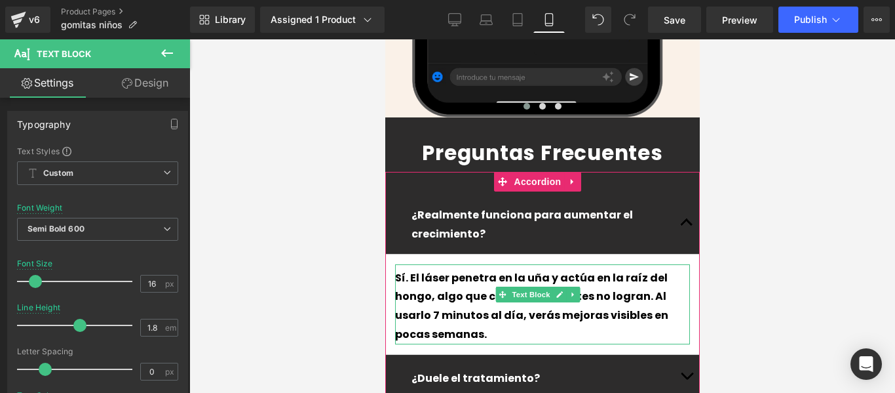
click at [592, 269] on p "Sí. El láser penetra en la uña y actúa en la raíz del hongo, algo que cremas y …" at bounding box center [541, 306] width 295 height 75
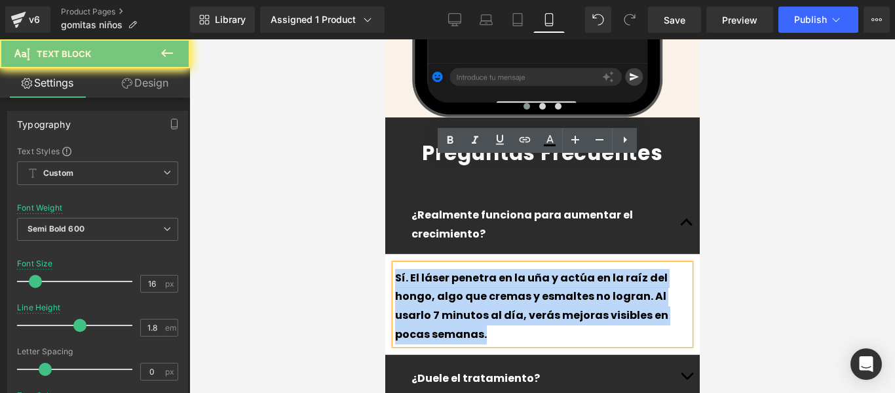
click at [592, 269] on p "Sí. El láser penetra en la uña y actúa en la raíz del hongo, algo que cremas y …" at bounding box center [541, 306] width 295 height 75
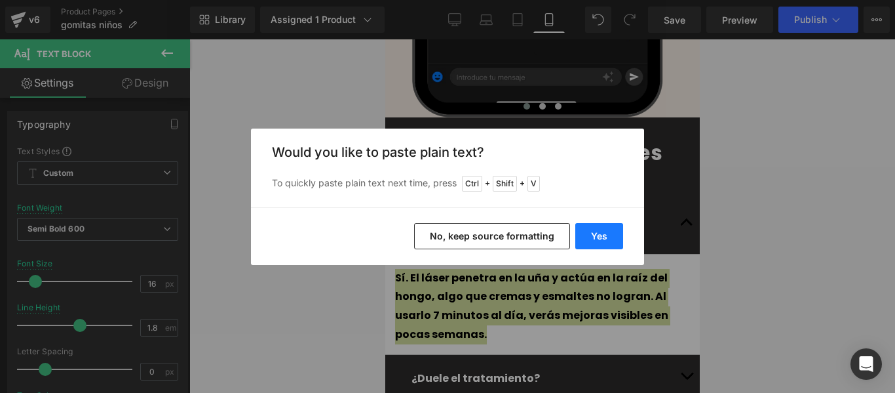
click at [615, 233] on button "Yes" at bounding box center [599, 236] width 48 height 26
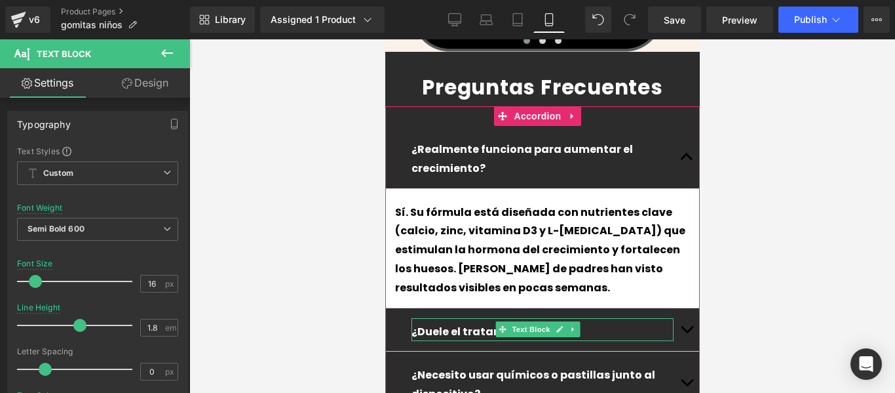
click at [678, 308] on button "button" at bounding box center [686, 329] width 26 height 43
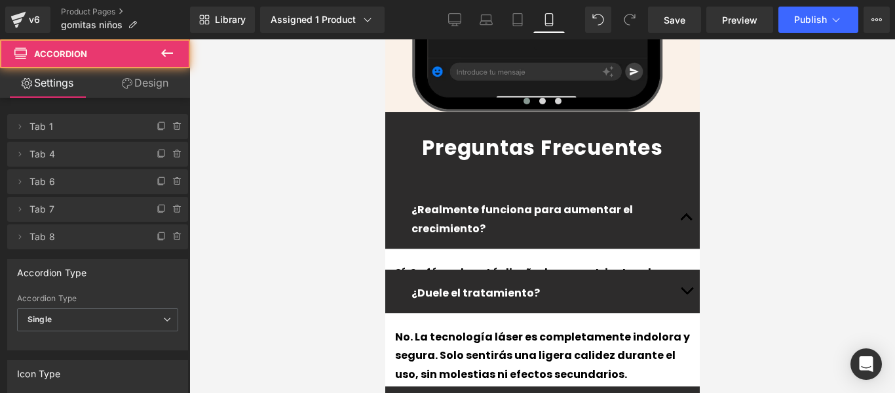
scroll to position [3438, 0]
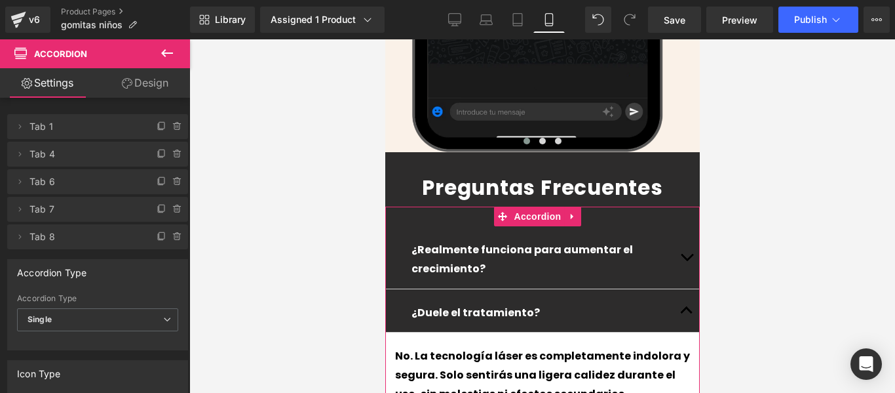
click at [677, 226] on button "button" at bounding box center [686, 257] width 26 height 62
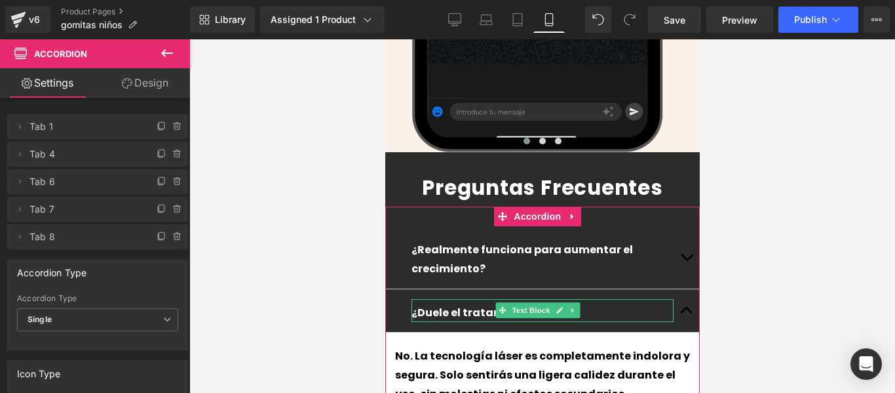
click at [598, 303] on p "¿Duele el tratamiento?" at bounding box center [542, 312] width 262 height 19
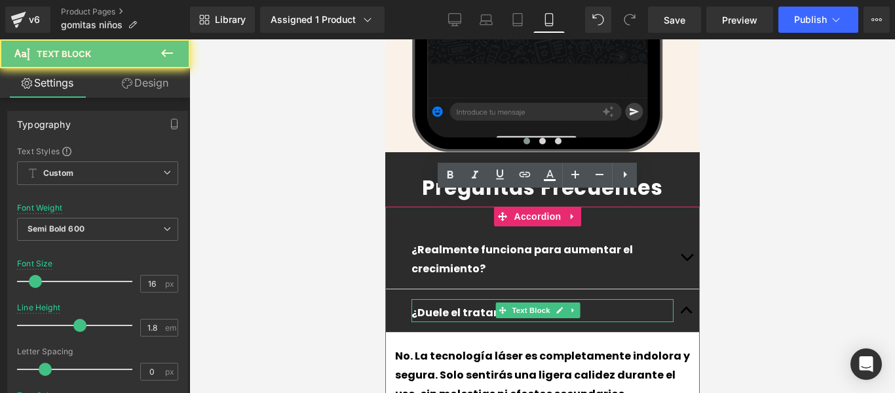
click at [598, 303] on p "¿Duele el tratamiento?" at bounding box center [542, 312] width 262 height 19
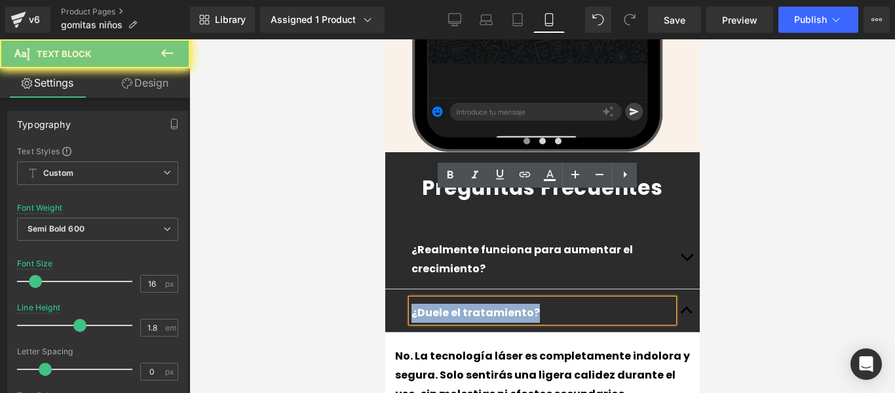
click at [598, 303] on p "¿Duele el tratamiento?" at bounding box center [542, 312] width 262 height 19
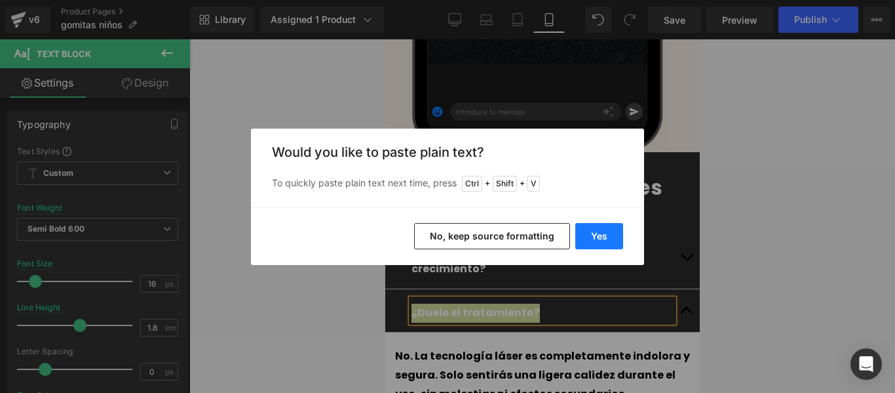
click at [609, 237] on button "Yes" at bounding box center [599, 236] width 48 height 26
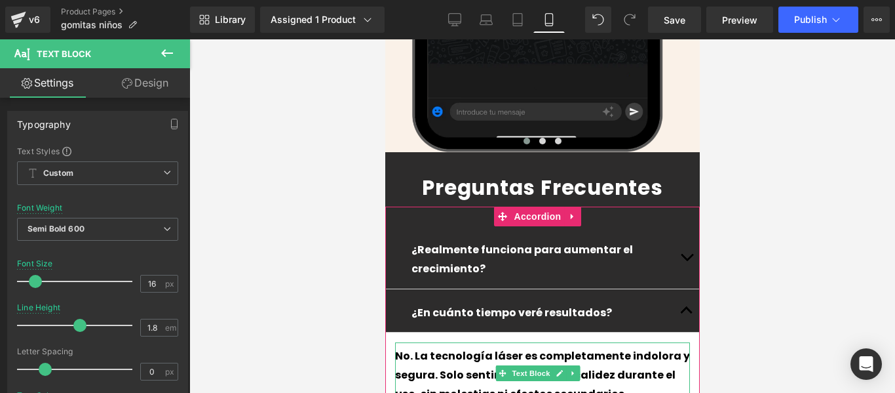
click at [538, 347] on div "No. La tecnología láser es completamente indolora y segura. Solo sentirás una l…" at bounding box center [541, 375] width 295 height 56
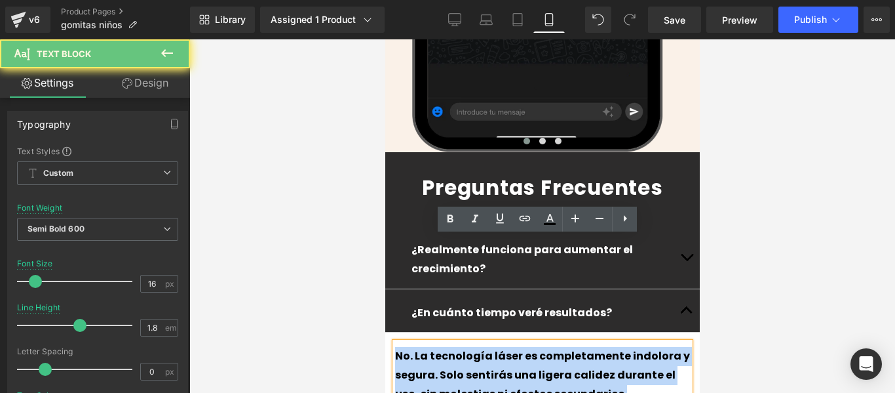
click at [538, 347] on div "No. La tecnología láser es completamente indolora y segura. Solo sentirás una l…" at bounding box center [541, 375] width 295 height 56
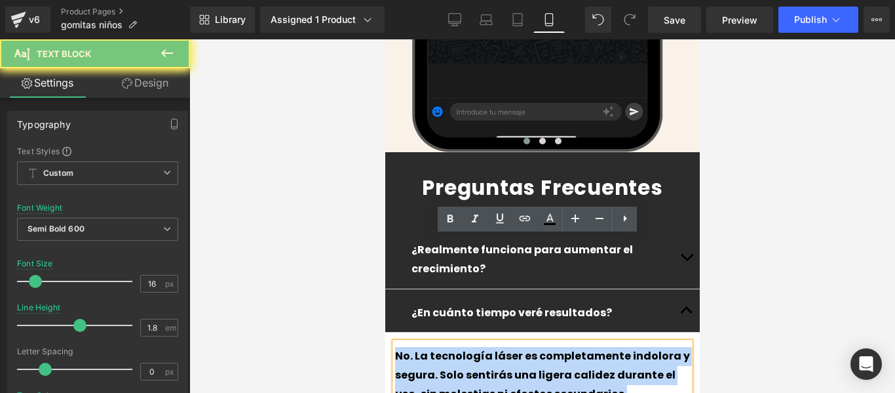
click at [538, 347] on div "No. La tecnología láser es completamente indolora y segura. Solo sentirás una l…" at bounding box center [541, 375] width 295 height 56
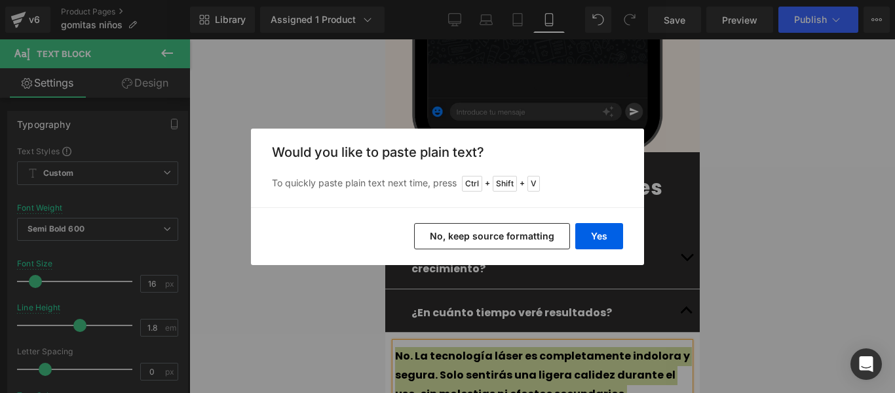
click at [604, 218] on div "Yes No, keep source formatting" at bounding box center [447, 236] width 393 height 58
click at [610, 235] on button "Yes" at bounding box center [599, 236] width 48 height 26
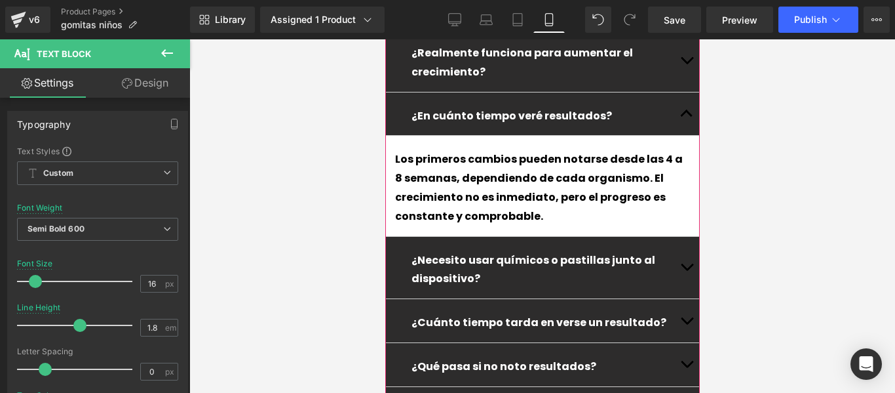
click at [686, 270] on span "button" at bounding box center [686, 270] width 0 height 0
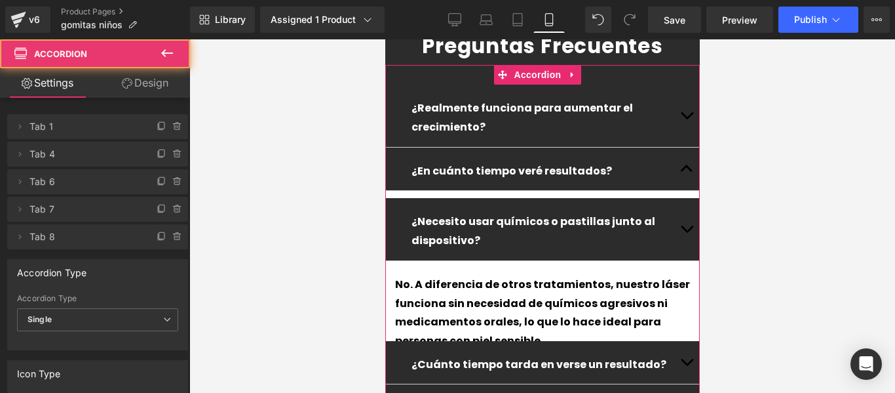
scroll to position [3554, 0]
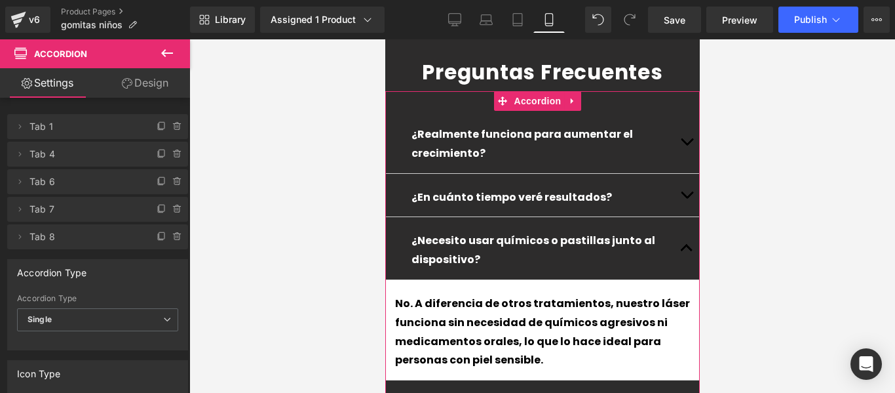
click at [658, 231] on p "¿Necesito usar químicos o pastillas junto al dispositivo?" at bounding box center [542, 250] width 262 height 38
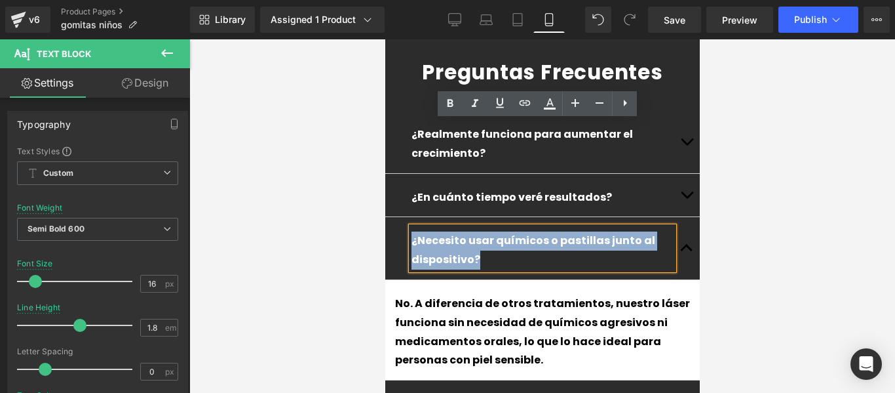
drag, startPoint x: 658, startPoint y: 136, endPoint x: 389, endPoint y: 138, distance: 268.7
click at [389, 217] on div "¿Necesito usar químicos o pastillas junto al dispositivo? Text Block" at bounding box center [542, 248] width 315 height 63
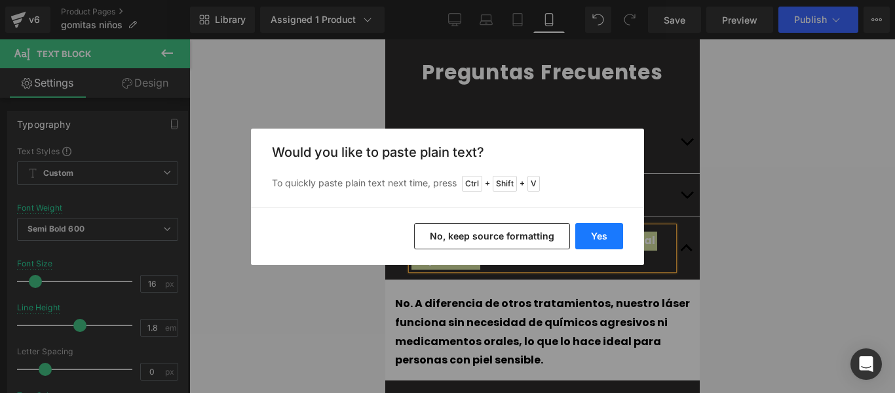
click at [600, 227] on button "Yes" at bounding box center [599, 236] width 48 height 26
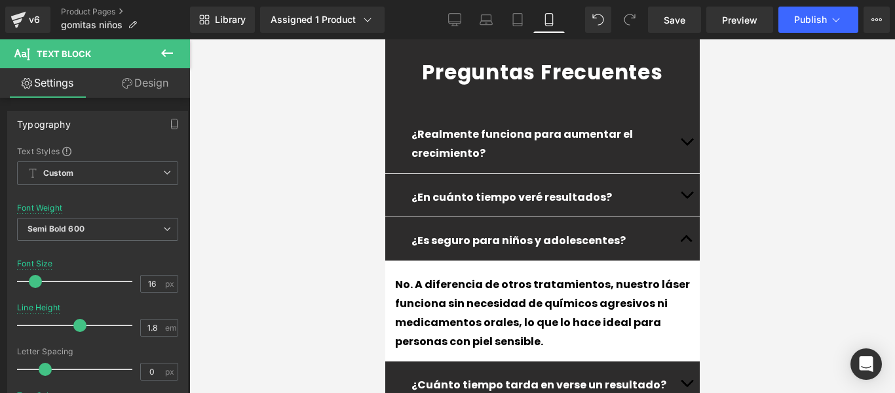
click at [619, 271] on div "No. A diferencia de otros tratamientos, nuestro láser funciona sin necesidad de…" at bounding box center [541, 311] width 295 height 80
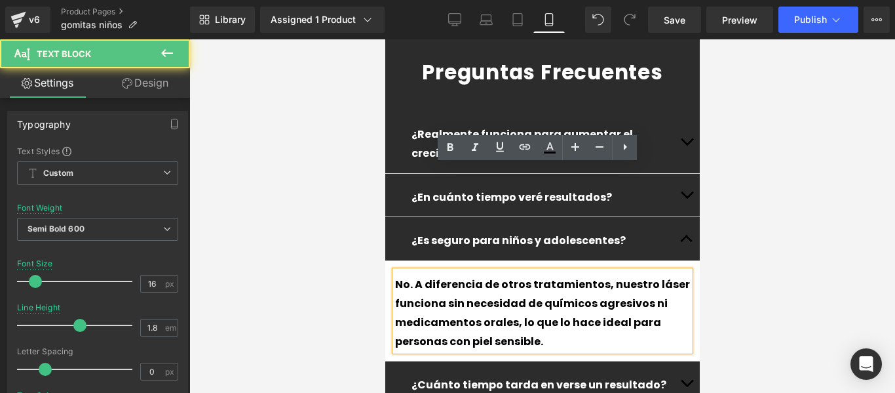
click at [624, 271] on div "No. A diferencia de otros tratamientos, nuestro láser funciona sin necesidad de…" at bounding box center [541, 311] width 295 height 80
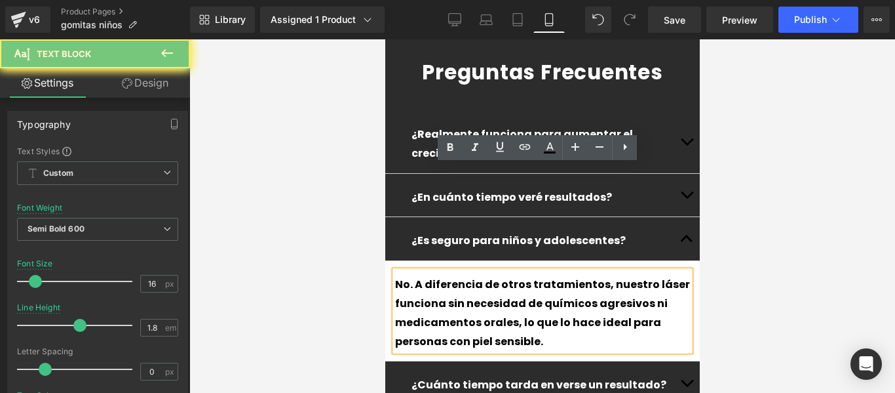
click at [624, 271] on div "No. A diferencia de otros tratamientos, nuestro láser funciona sin necesidad de…" at bounding box center [541, 311] width 295 height 80
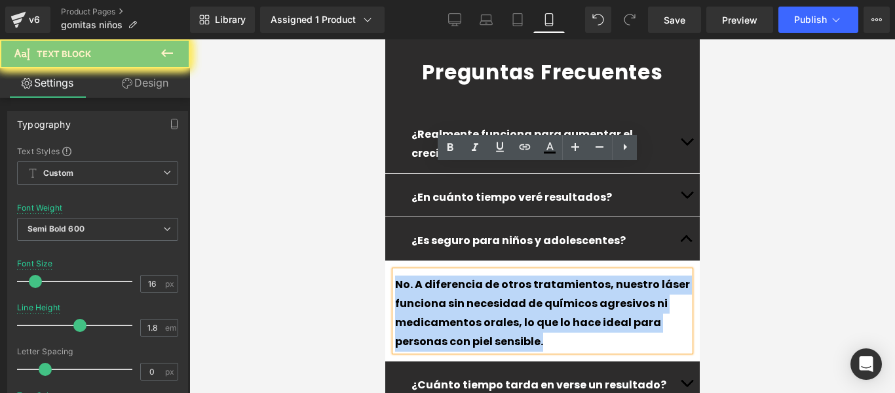
click at [624, 271] on div "No. A diferencia de otros tratamientos, nuestro láser funciona sin necesidad de…" at bounding box center [541, 311] width 295 height 80
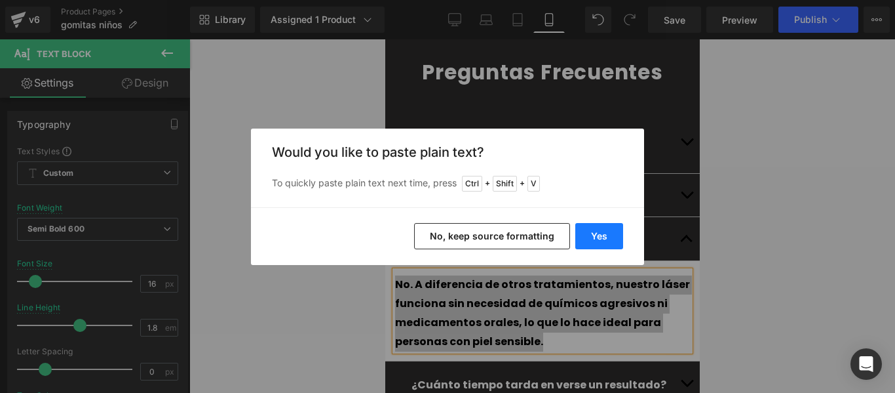
click at [604, 232] on button "Yes" at bounding box center [599, 236] width 48 height 26
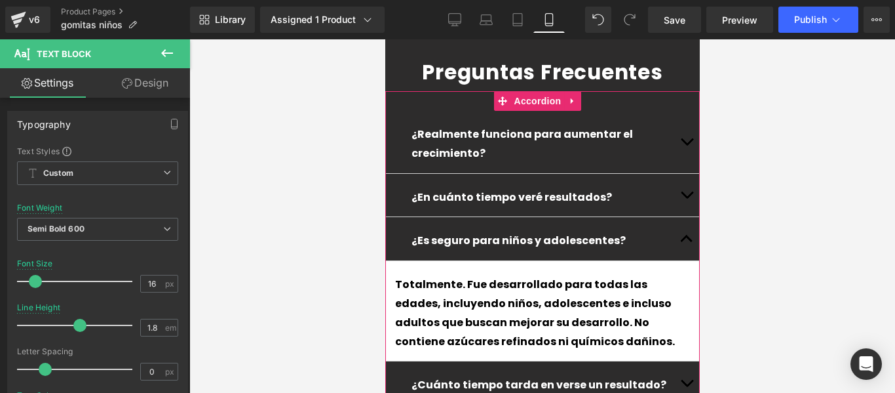
click at [686, 386] on span "button" at bounding box center [686, 386] width 0 height 0
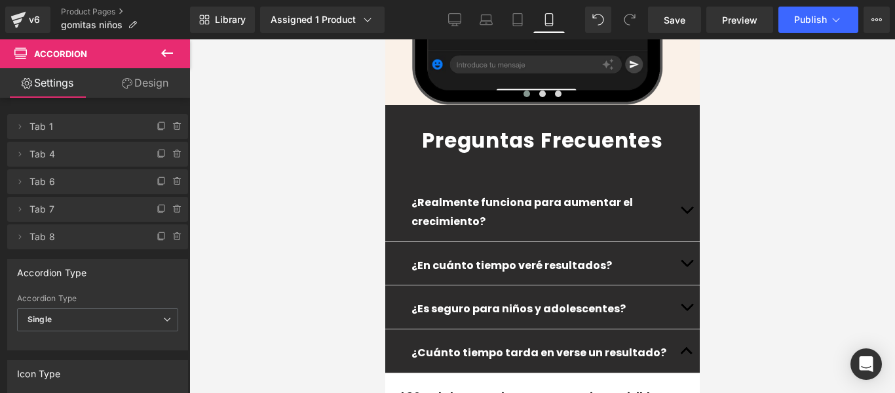
scroll to position [3473, 0]
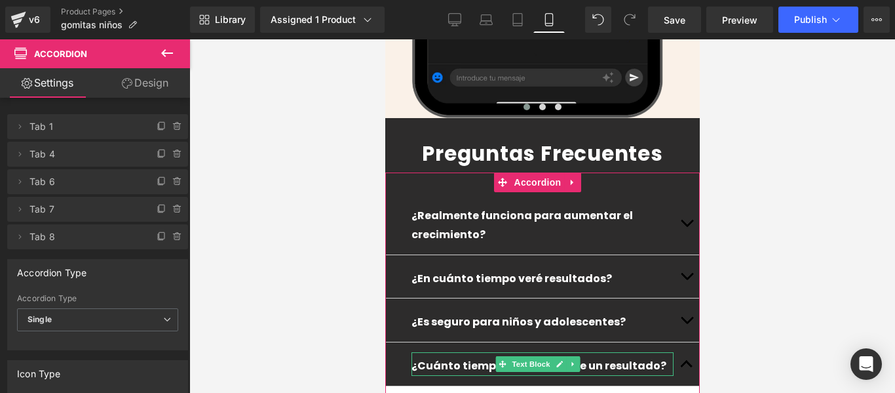
click at [630, 356] on p "¿Cuánto tiempo tarda en verse un resultado?" at bounding box center [542, 365] width 262 height 19
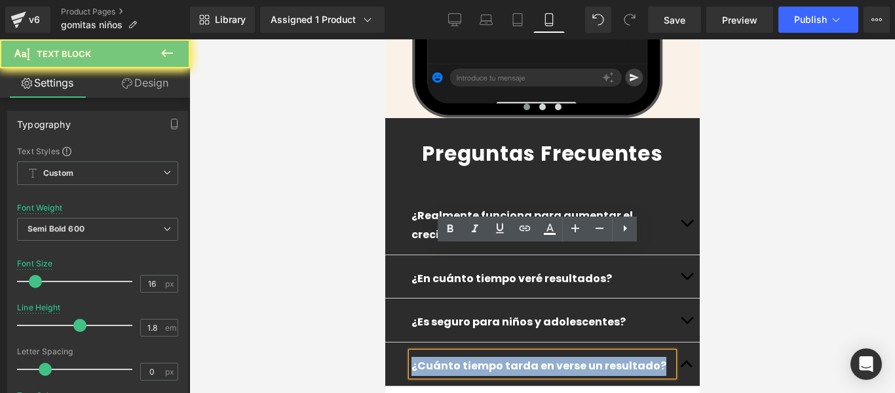
click at [630, 356] on p "¿Cuánto tiempo tarda en verse un resultado?" at bounding box center [542, 365] width 262 height 19
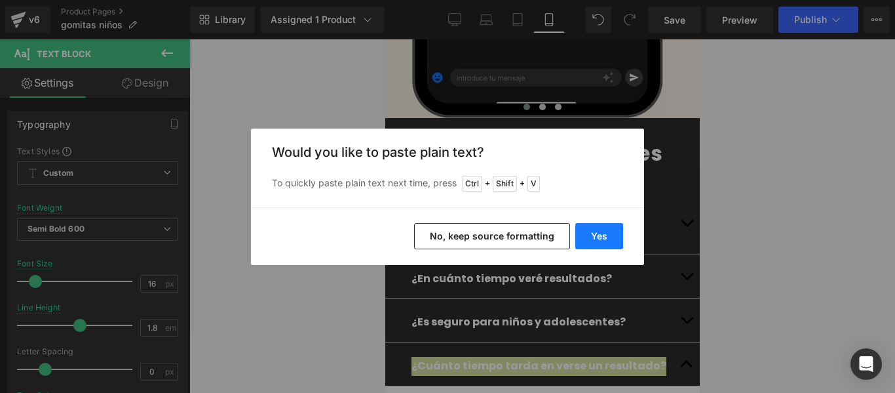
click at [620, 233] on button "Yes" at bounding box center [599, 236] width 48 height 26
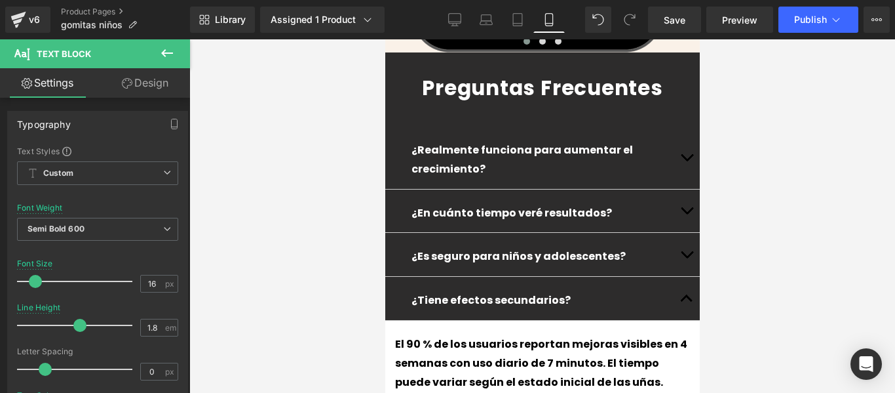
scroll to position [3604, 0]
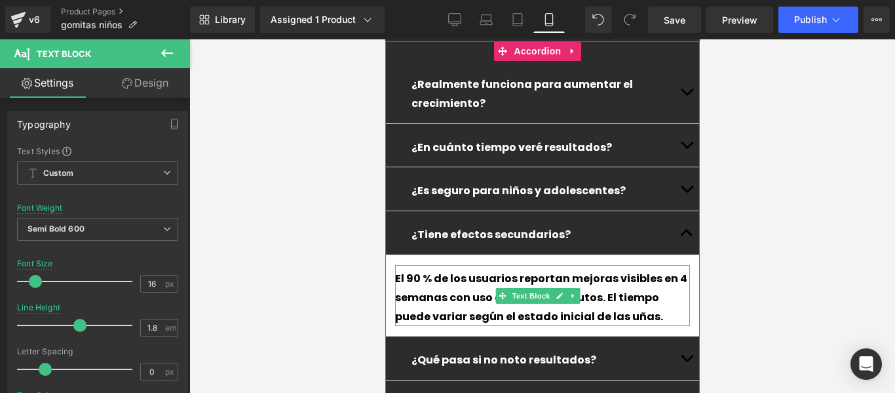
click at [529, 269] on div "El 90 % de los usuarios reportan mejoras visibles en 4 semanas con uso diario d…" at bounding box center [541, 297] width 295 height 56
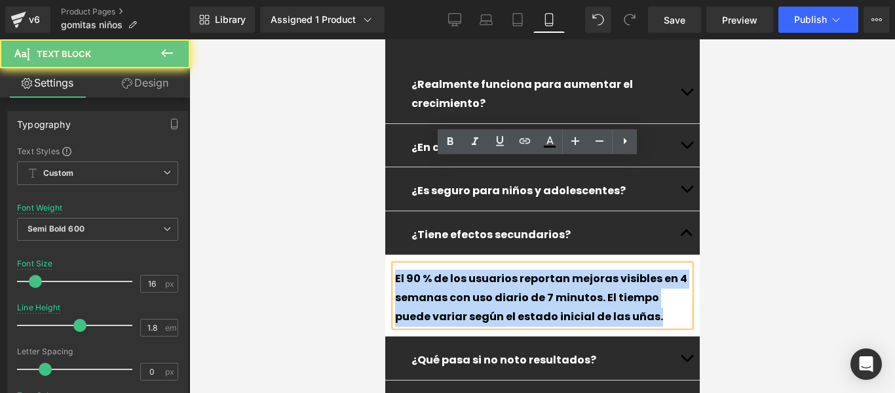
click at [529, 269] on div "El 90 % de los usuarios reportan mejoras visibles en 4 semanas con uso diario d…" at bounding box center [541, 297] width 295 height 56
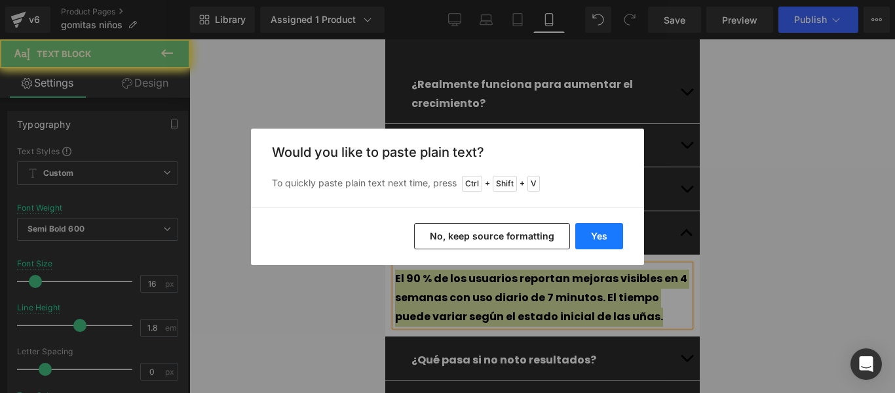
click at [594, 228] on button "Yes" at bounding box center [599, 236] width 48 height 26
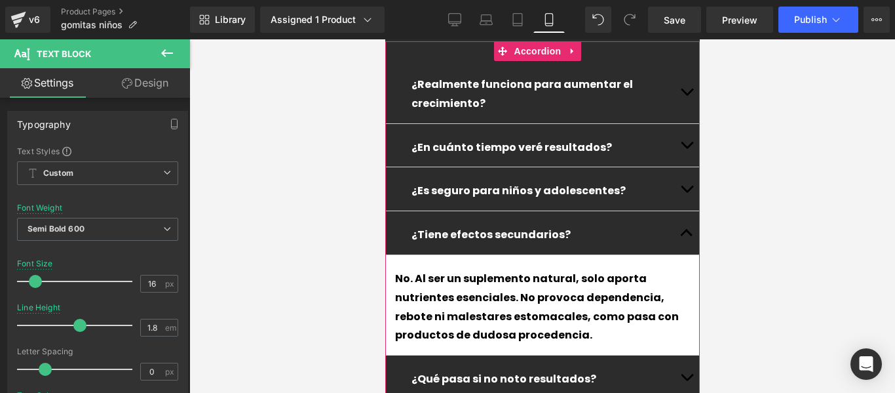
click at [682, 355] on button "button" at bounding box center [686, 376] width 26 height 43
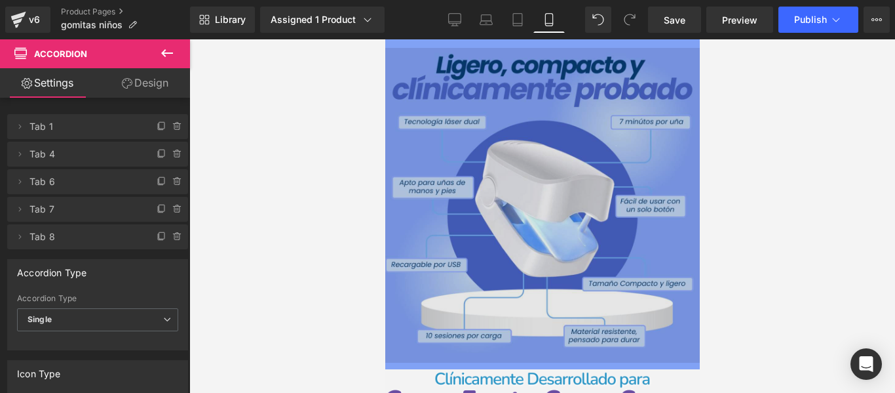
scroll to position [0, 0]
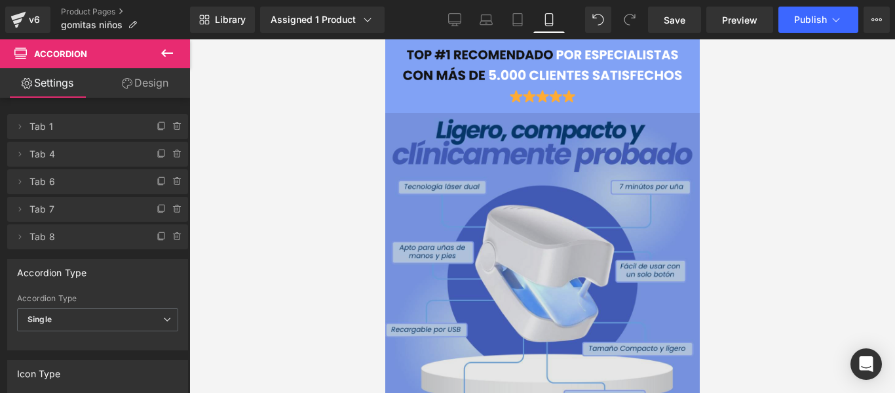
click at [545, 243] on img at bounding box center [542, 270] width 315 height 315
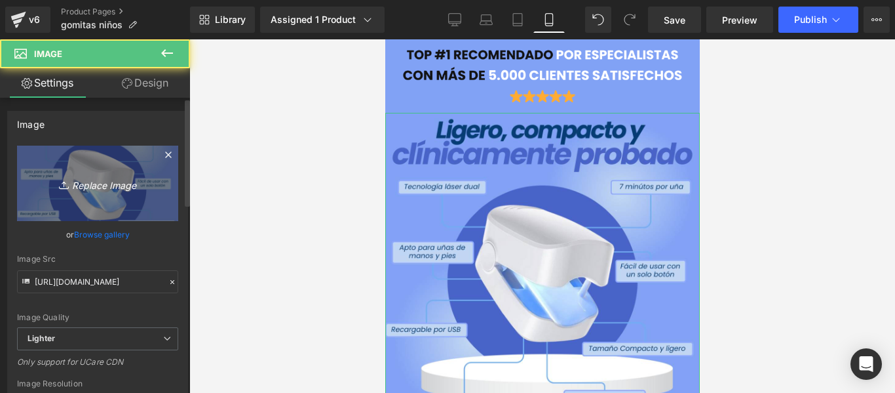
click at [67, 183] on icon at bounding box center [65, 184] width 13 height 13
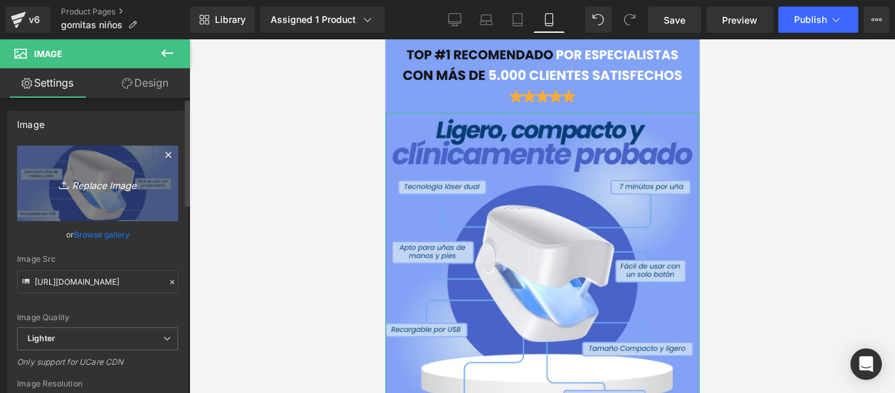
type input "C:\fakepath\1757002339-Gomitas Crecimiento (2).webp"
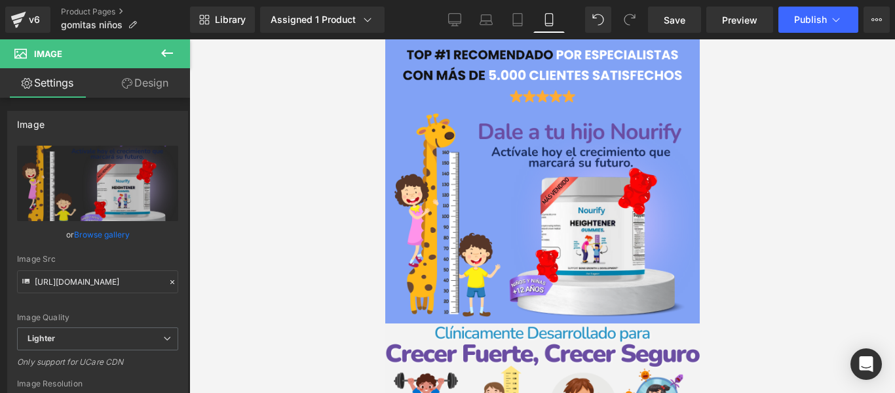
click at [735, 213] on div at bounding box center [542, 215] width 706 height 353
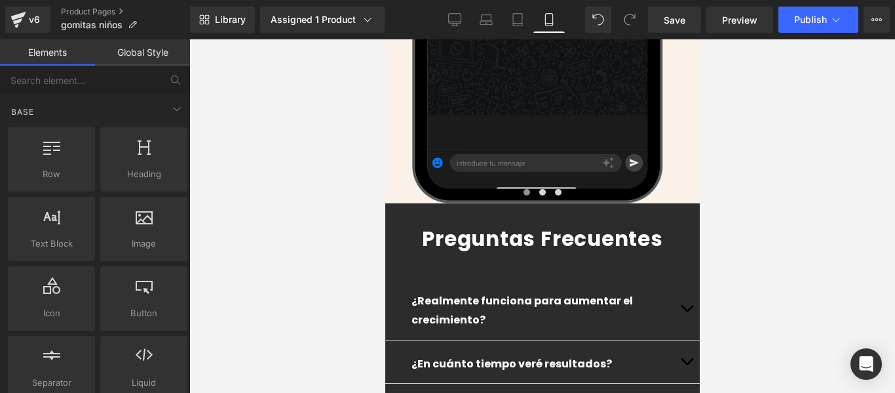
scroll to position [3539, 0]
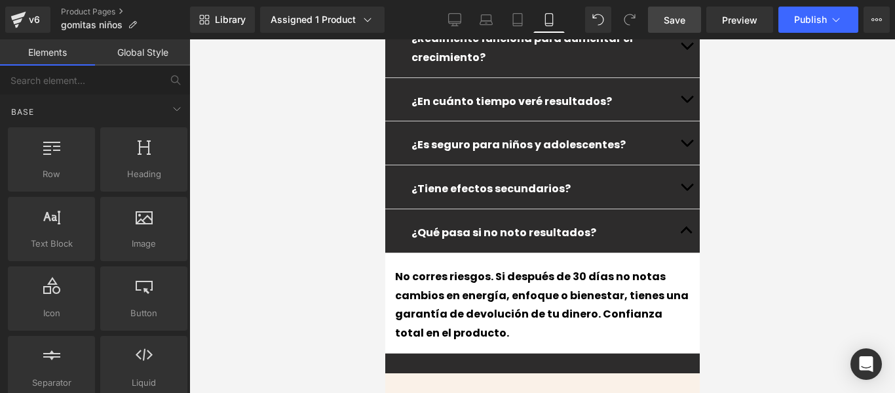
click at [672, 17] on span "Save" at bounding box center [675, 20] width 22 height 14
click at [809, 9] on button "Publish" at bounding box center [819, 20] width 80 height 26
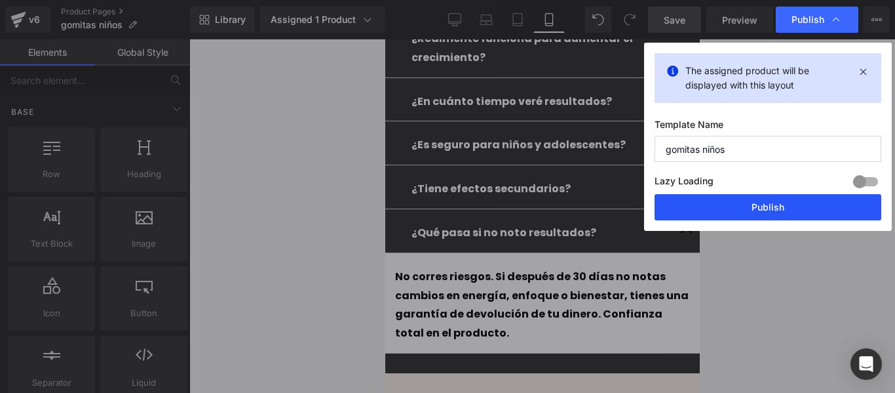
click at [741, 208] on button "Publish" at bounding box center [768, 207] width 227 height 26
